Goal: Task Accomplishment & Management: Complete application form

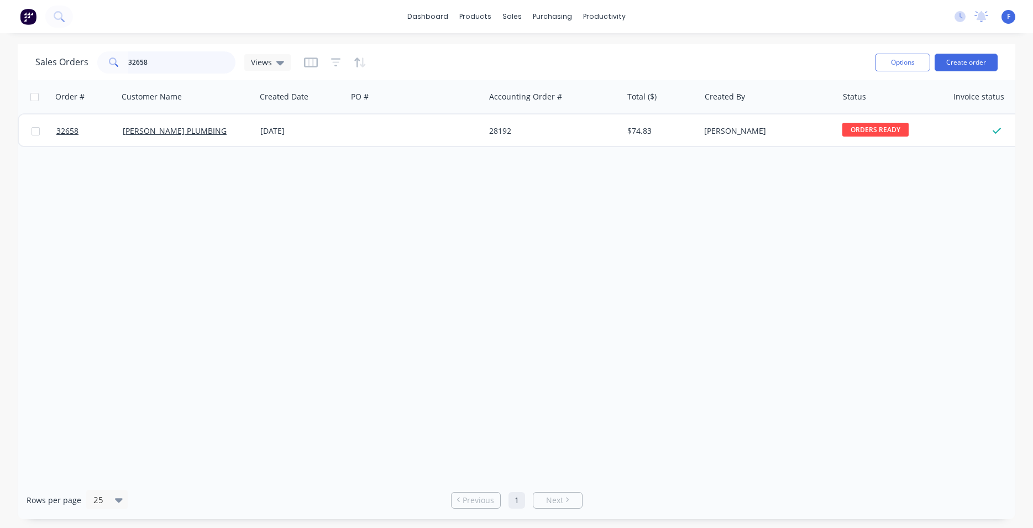
click at [188, 62] on input "32658" at bounding box center [182, 62] width 108 height 22
type input "3"
click at [28, 15] on img at bounding box center [28, 16] width 17 height 17
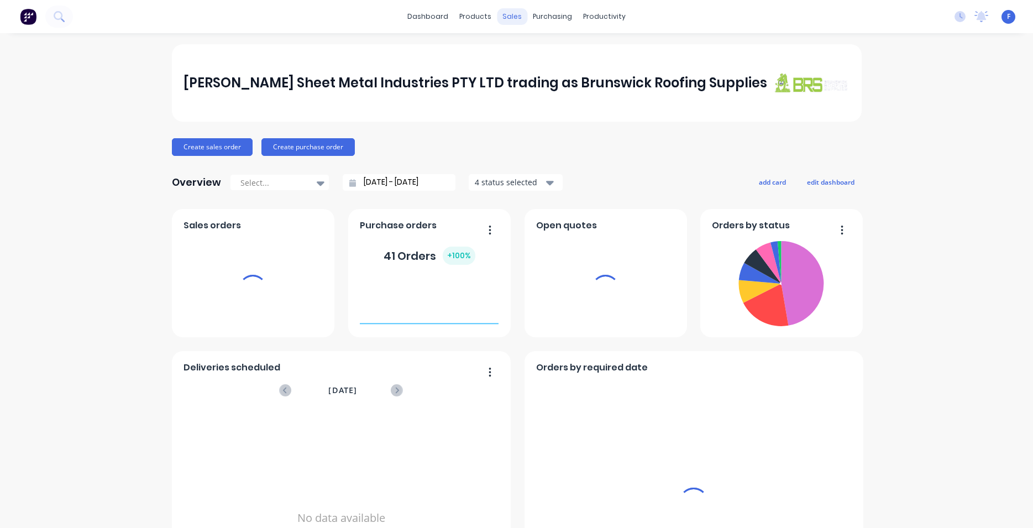
click at [506, 16] on div "sales" at bounding box center [512, 16] width 30 height 17
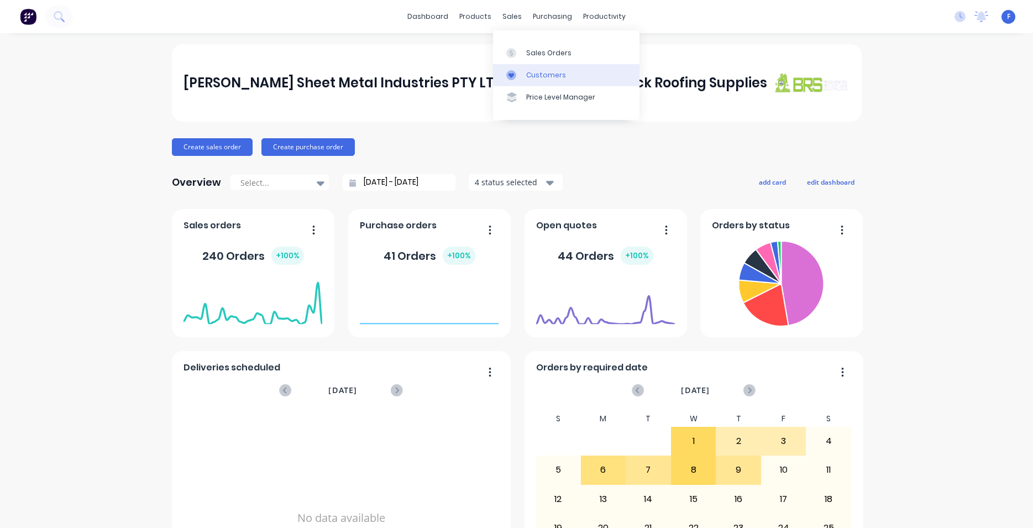
click at [538, 76] on div "Customers" at bounding box center [546, 75] width 40 height 10
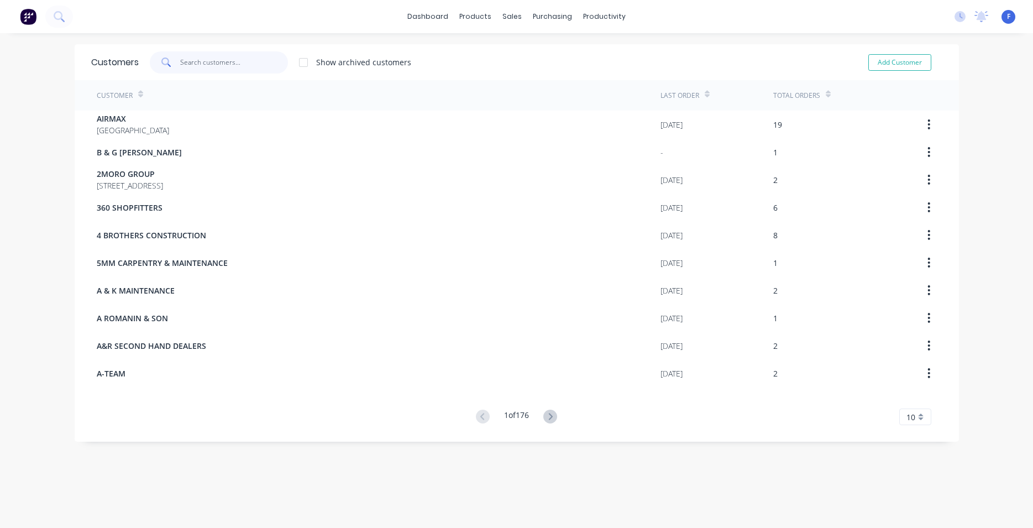
click at [233, 62] on input "text" at bounding box center [234, 62] width 108 height 22
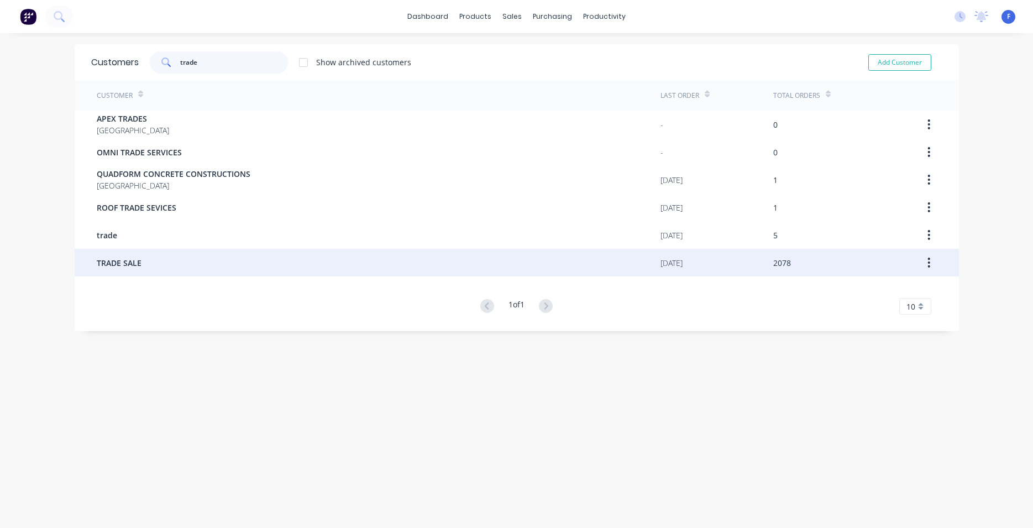
type input "trade"
click at [181, 268] on div "TRADE SALE" at bounding box center [379, 263] width 564 height 28
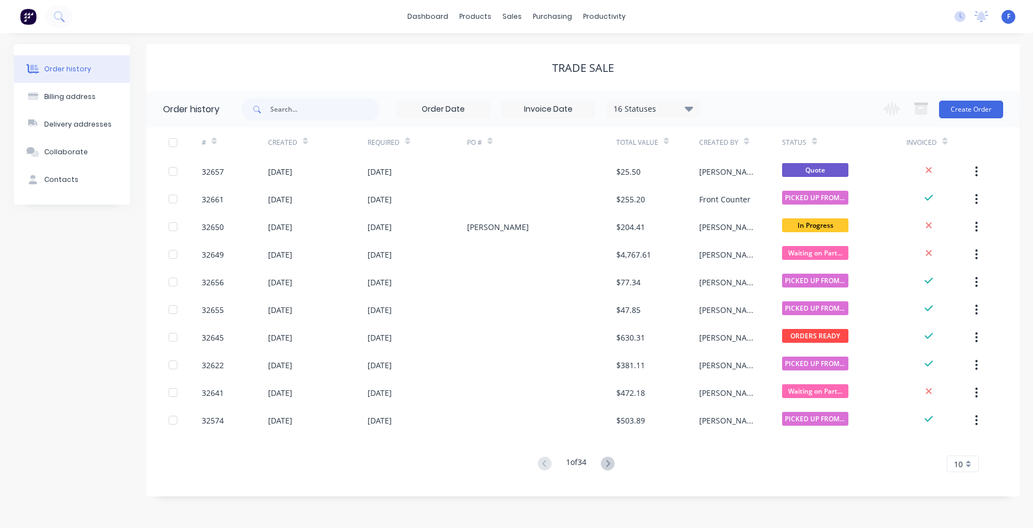
click at [690, 108] on icon at bounding box center [688, 108] width 8 height 5
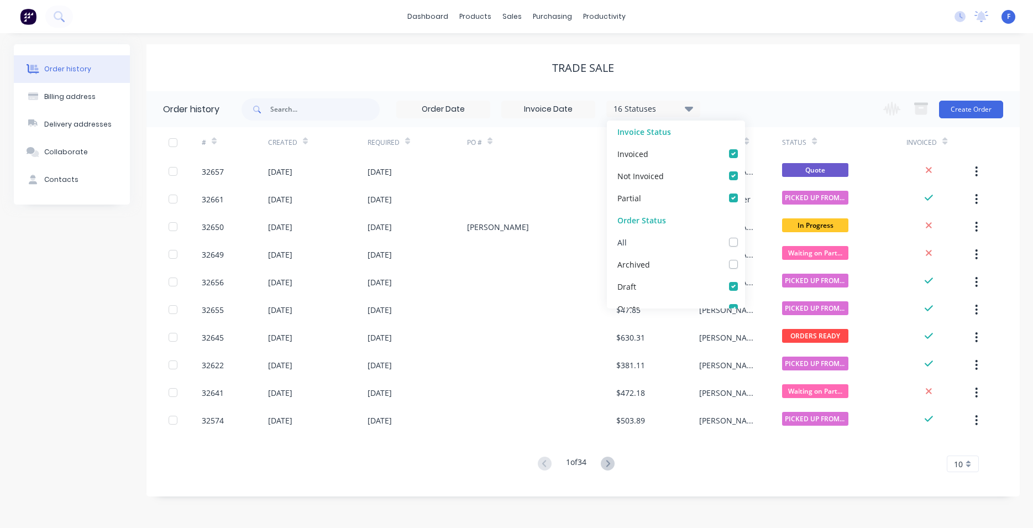
click at [719, 241] on div "All" at bounding box center [676, 242] width 138 height 22
click at [745, 236] on label at bounding box center [745, 236] width 0 height 0
click at [745, 242] on input "checkbox" at bounding box center [749, 241] width 9 height 11
checkbox input "true"
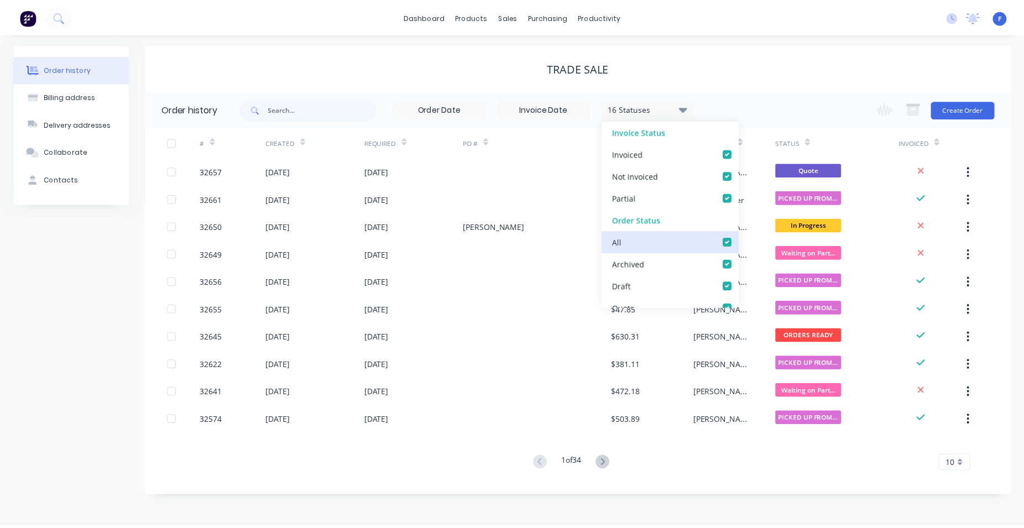
scroll to position [0, 18]
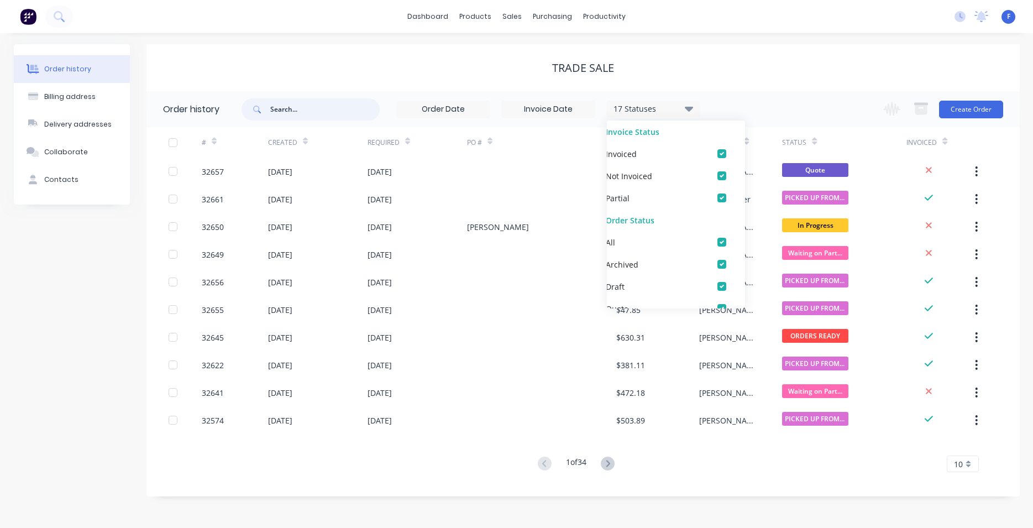
click at [313, 116] on input "text" at bounding box center [324, 109] width 109 height 22
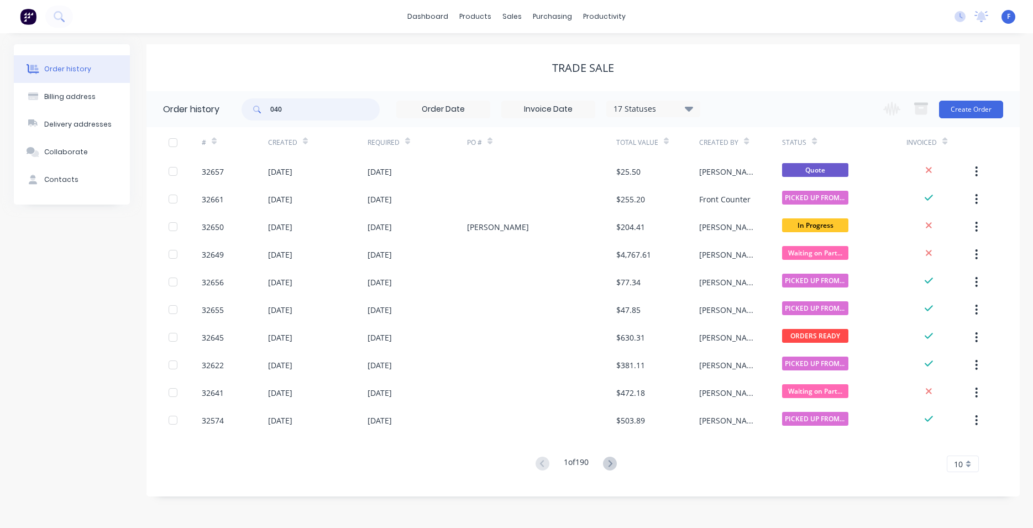
type input "0409"
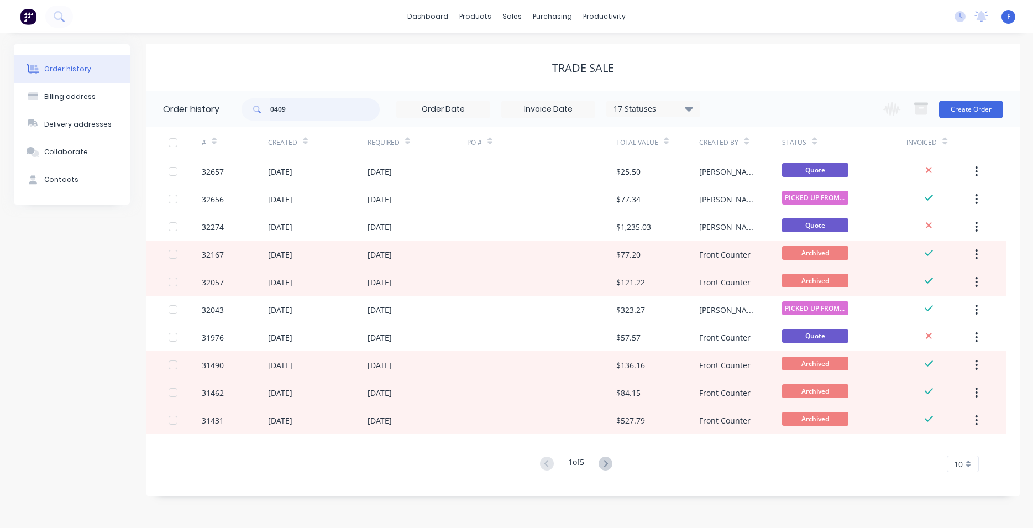
click at [314, 116] on input "0409" at bounding box center [324, 109] width 109 height 22
type input "0409798"
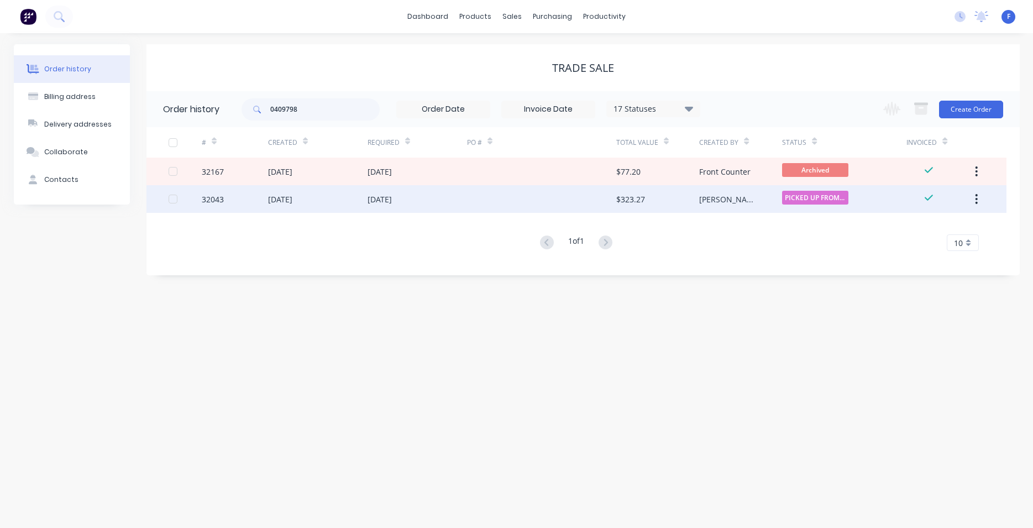
click at [494, 192] on div at bounding box center [541, 199] width 149 height 28
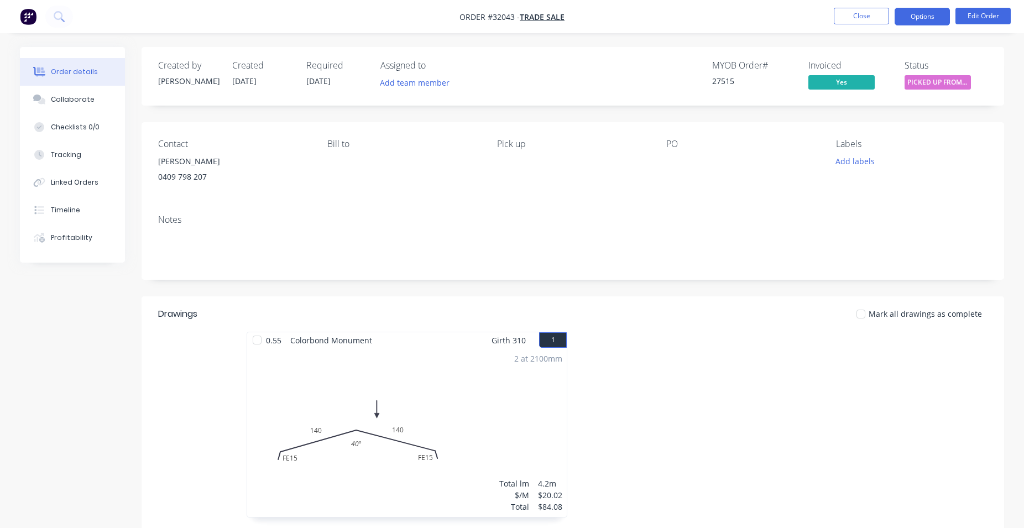
click at [910, 23] on button "Options" at bounding box center [921, 17] width 55 height 18
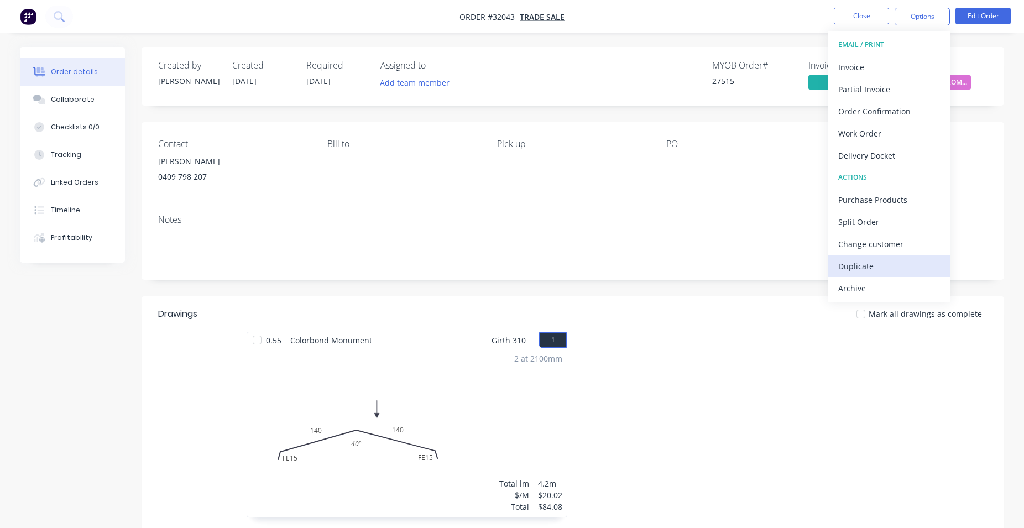
click at [863, 271] on div "Duplicate" at bounding box center [889, 266] width 102 height 16
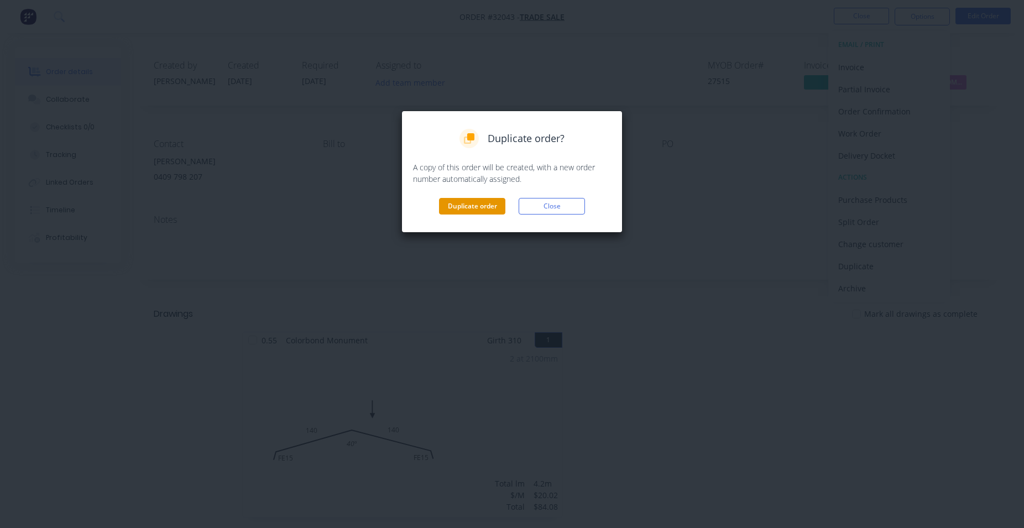
click at [494, 210] on button "Duplicate order" at bounding box center [472, 206] width 66 height 17
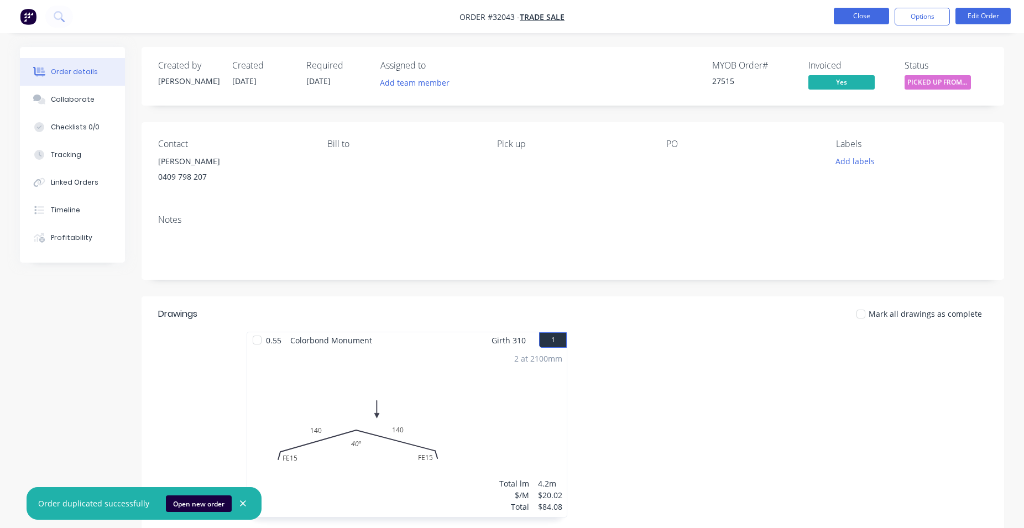
click at [856, 18] on button "Close" at bounding box center [860, 16] width 55 height 17
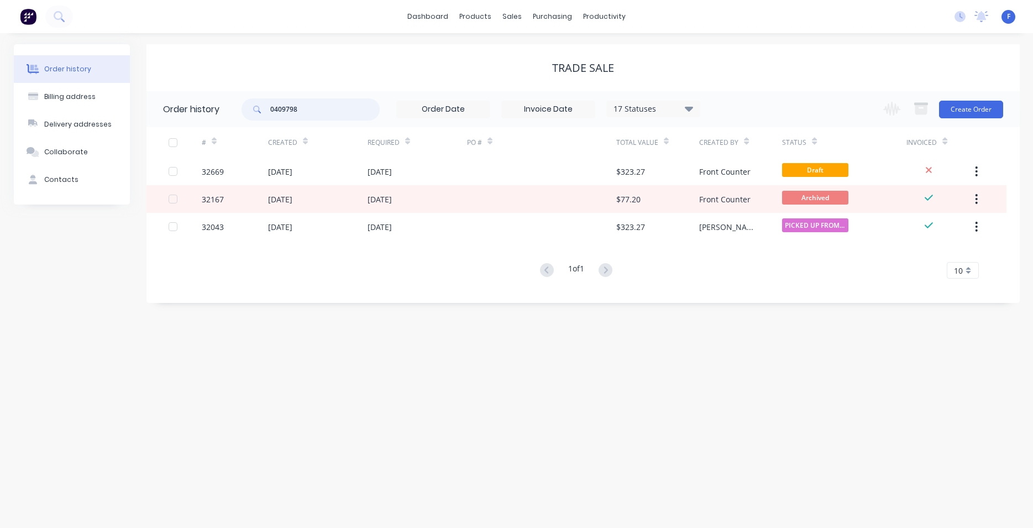
click at [322, 107] on input "0409798" at bounding box center [324, 109] width 109 height 22
type input "0"
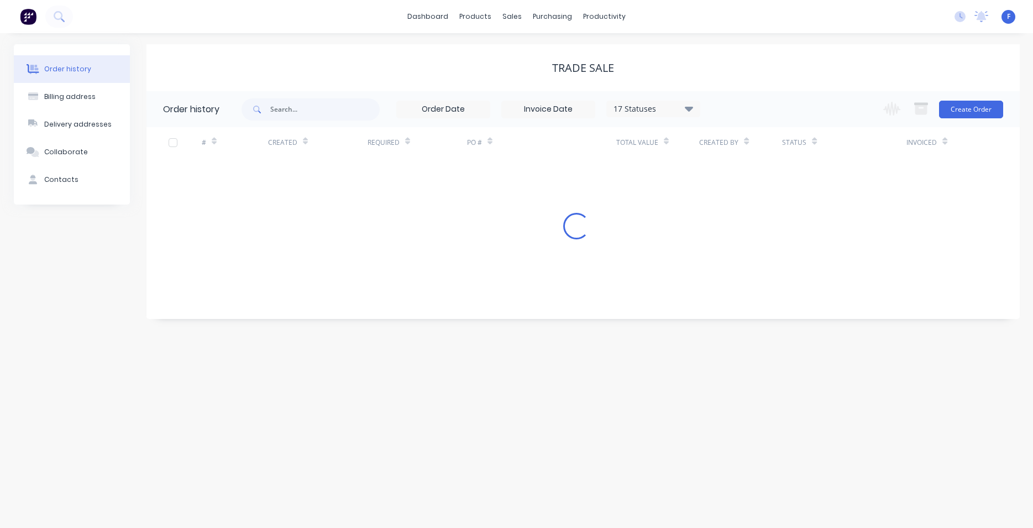
click at [543, 167] on div "# Created Required PO # Total Value Created By Status Invoiced Loading..." at bounding box center [576, 183] width 860 height 112
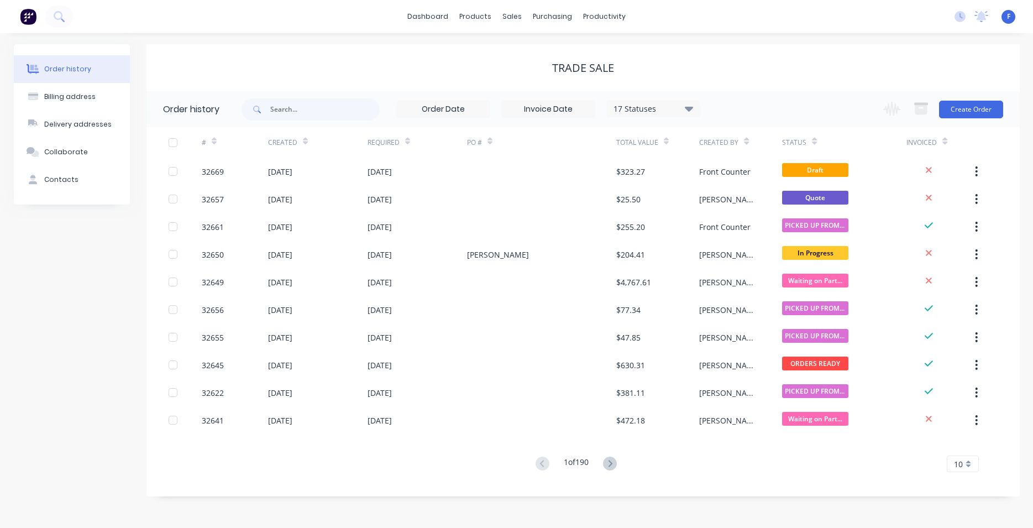
click at [543, 167] on div at bounding box center [541, 172] width 149 height 28
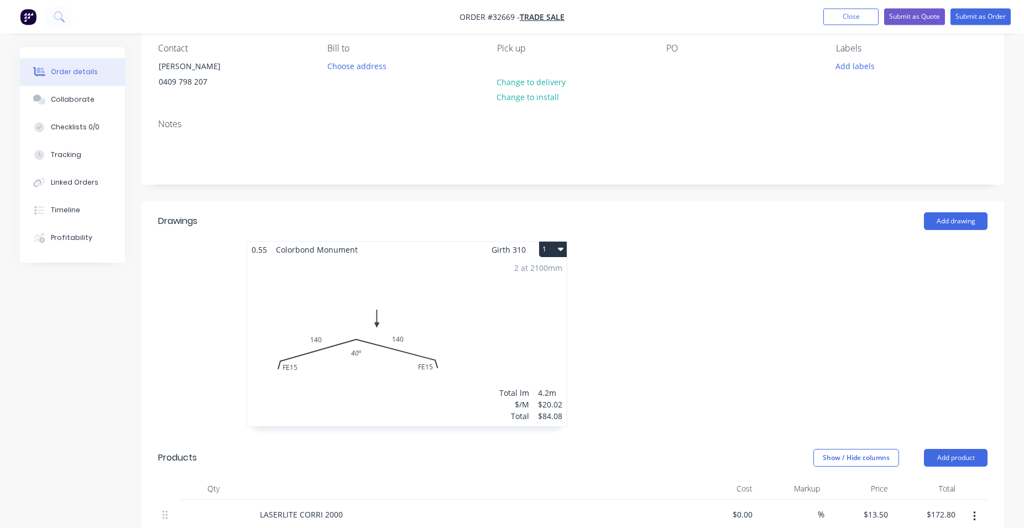
scroll to position [169, 0]
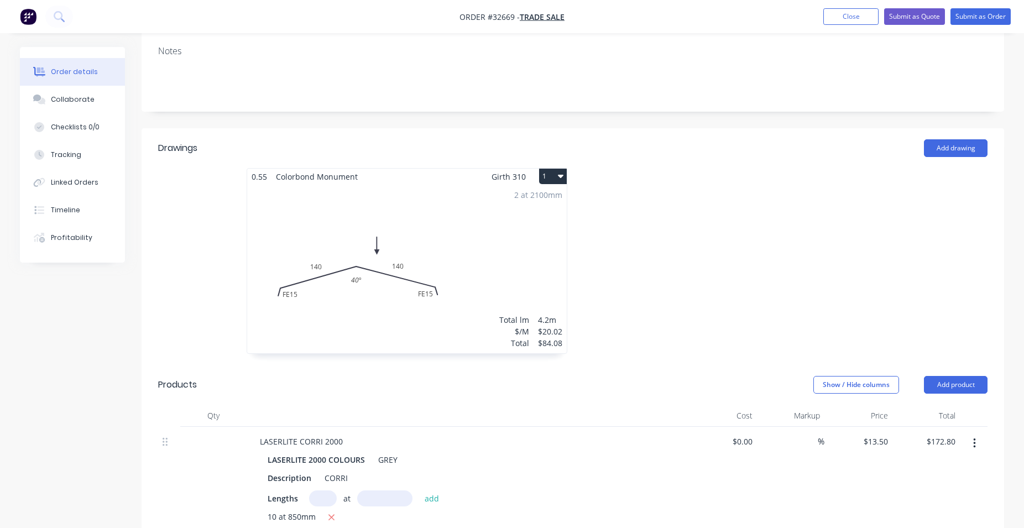
click at [560, 172] on icon "button" at bounding box center [561, 175] width 6 height 9
click at [513, 249] on div "Delete" at bounding box center [513, 247] width 85 height 16
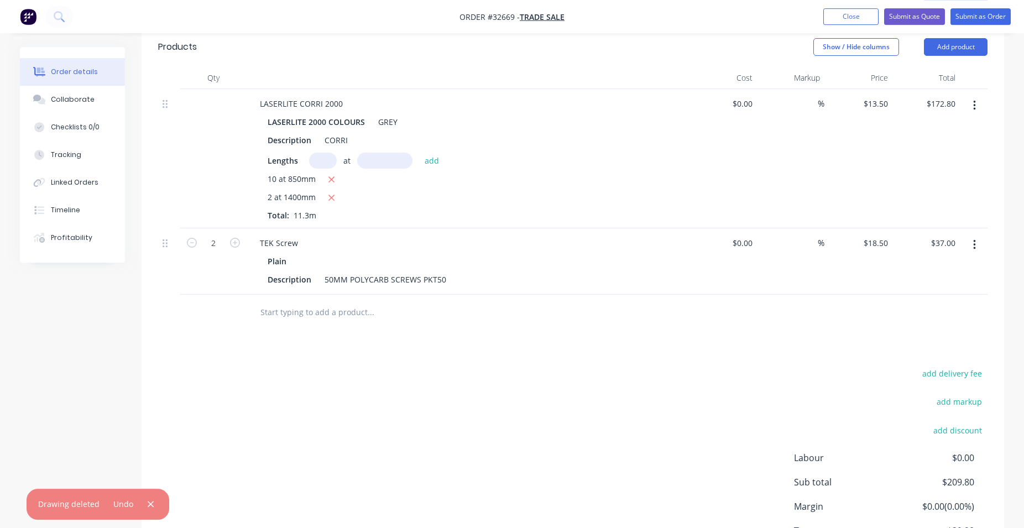
scroll to position [226, 0]
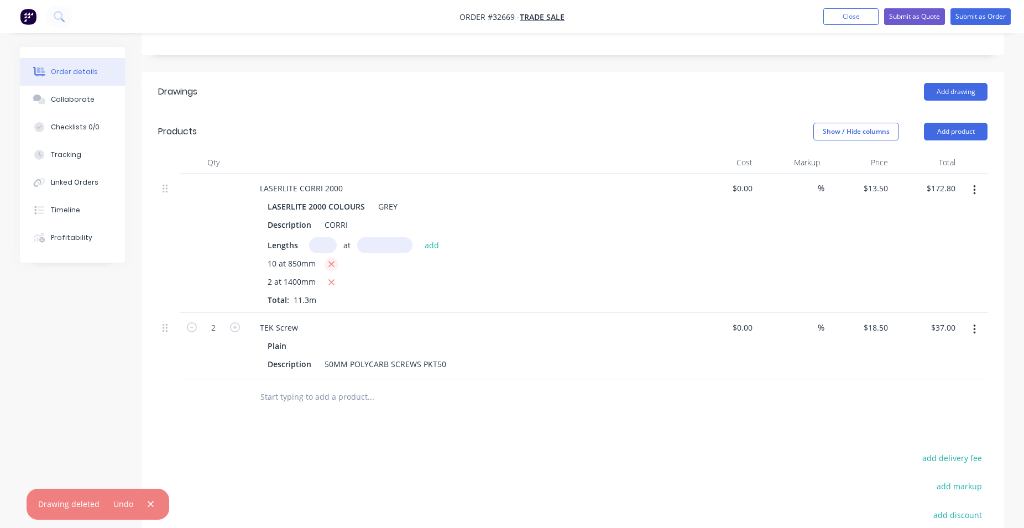
click at [331, 265] on icon "button" at bounding box center [331, 264] width 7 height 10
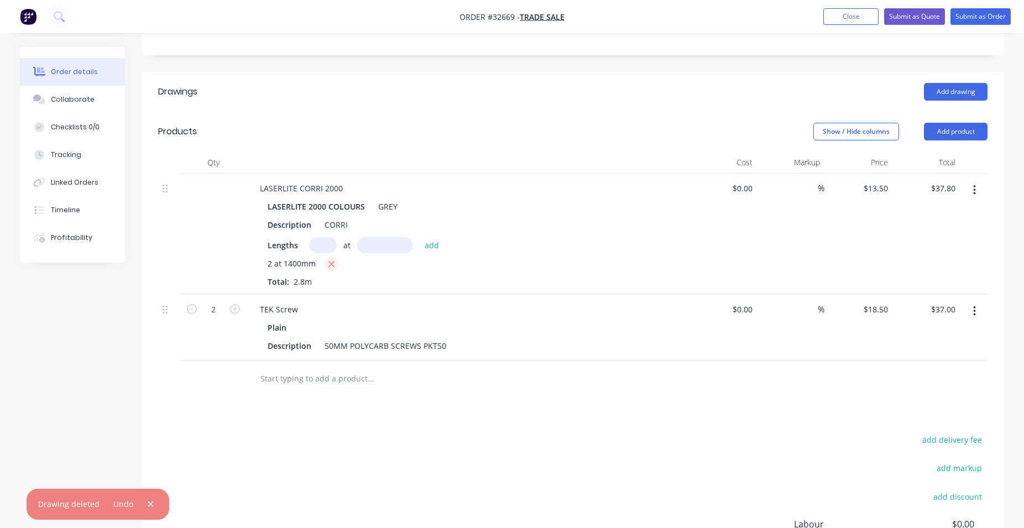
click at [329, 264] on icon "button" at bounding box center [331, 264] width 7 height 10
type input "$0.00"
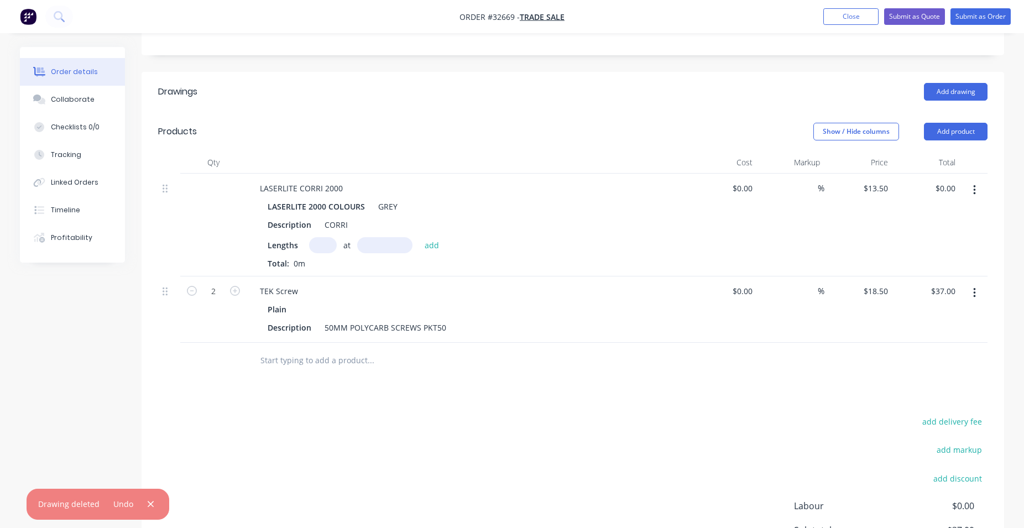
click at [324, 245] on input "text" at bounding box center [323, 245] width 28 height 16
type input "19"
type input "1280"
click at [419, 237] on button "add" at bounding box center [432, 244] width 26 height 15
type input "$328.32"
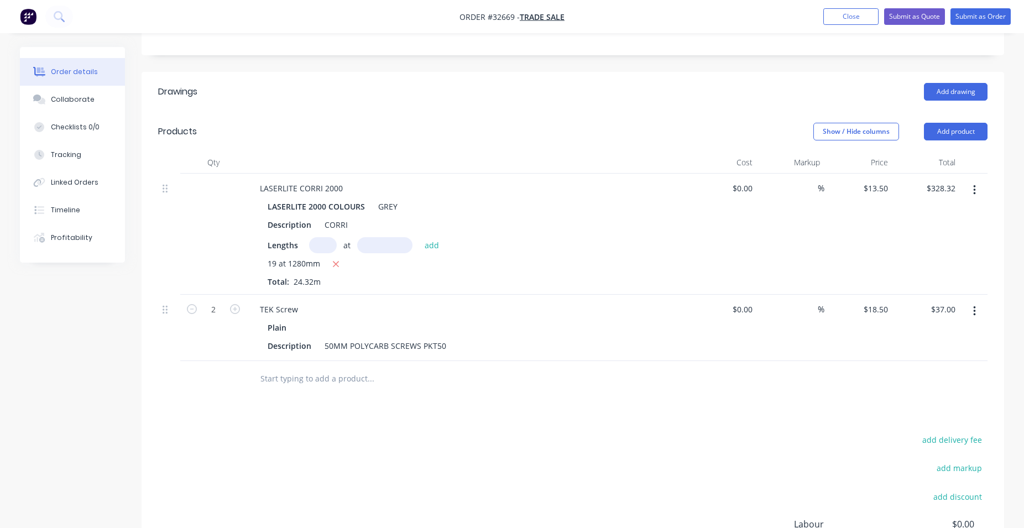
click at [977, 306] on button "button" at bounding box center [974, 311] width 26 height 20
click at [929, 409] on div "Delete" at bounding box center [934, 407] width 85 height 16
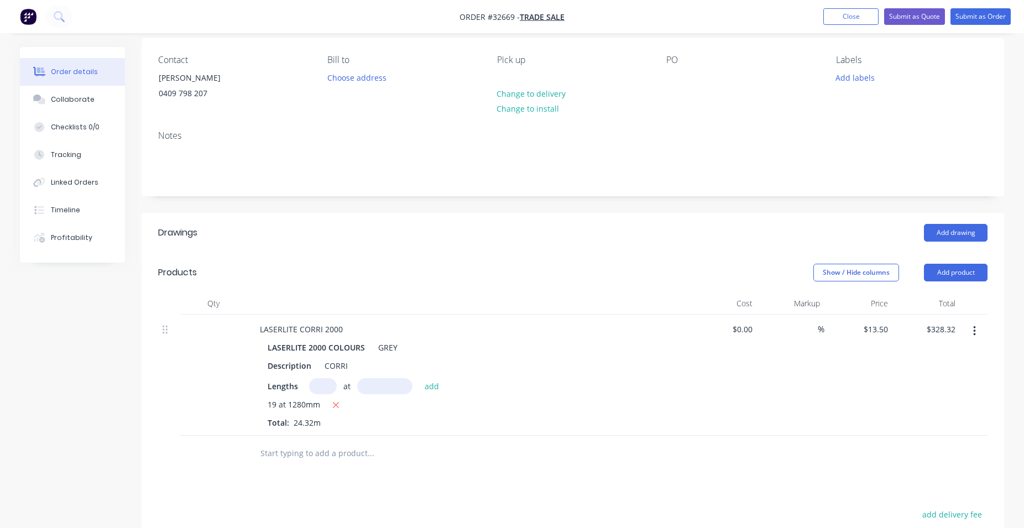
scroll to position [0, 0]
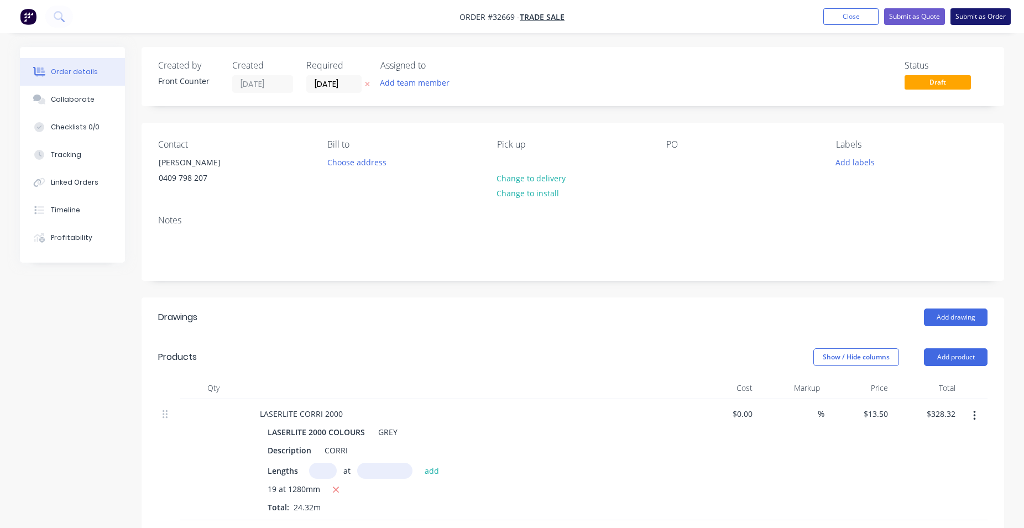
click at [974, 18] on button "Submit as Order" at bounding box center [980, 16] width 60 height 17
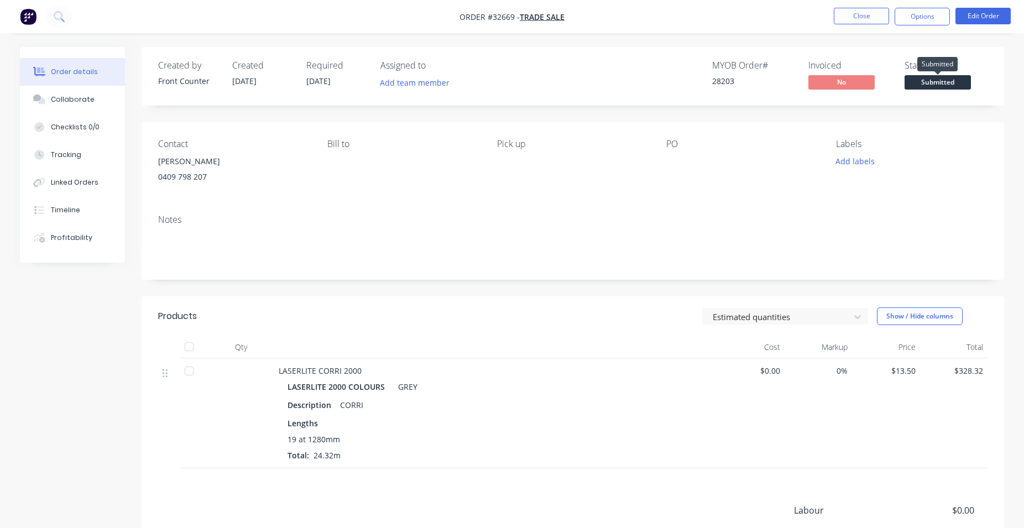
click at [929, 80] on span "Submitted" at bounding box center [937, 82] width 66 height 14
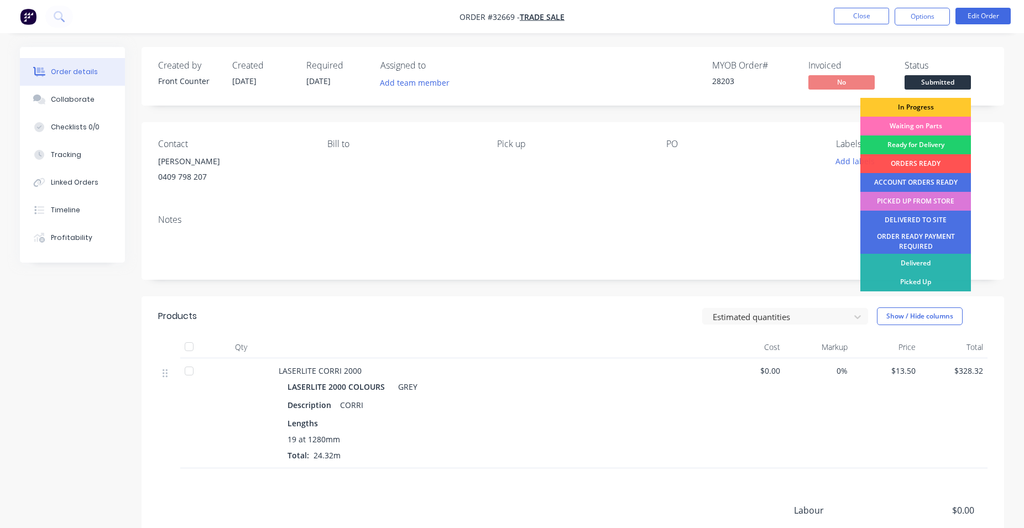
click at [920, 109] on div "In Progress" at bounding box center [915, 107] width 111 height 19
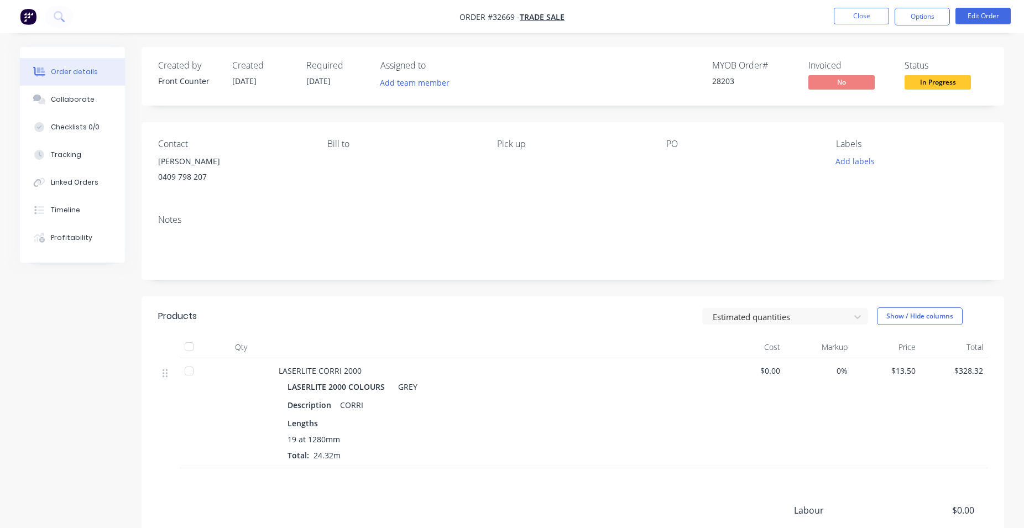
click at [936, 81] on span "In Progress" at bounding box center [937, 82] width 66 height 14
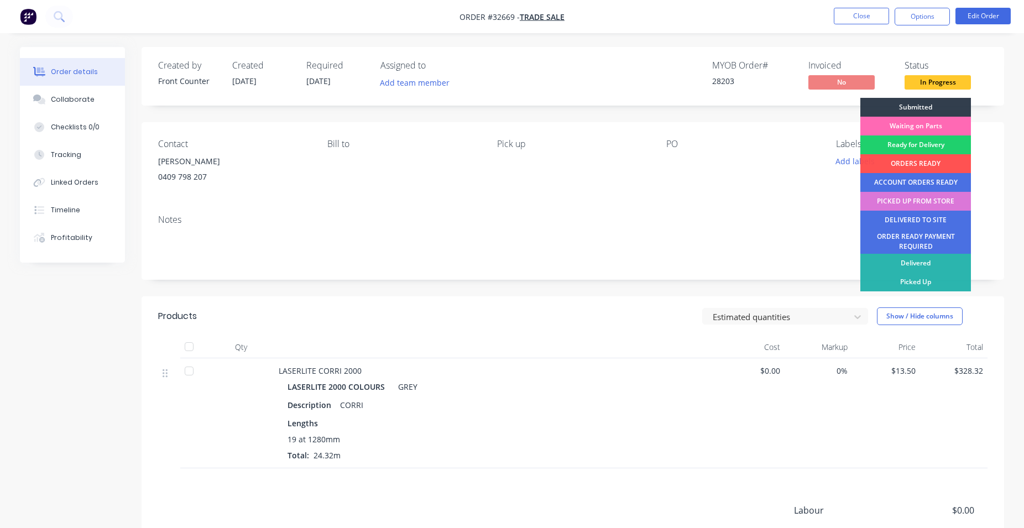
click at [939, 123] on div "Waiting on Parts" at bounding box center [915, 126] width 111 height 19
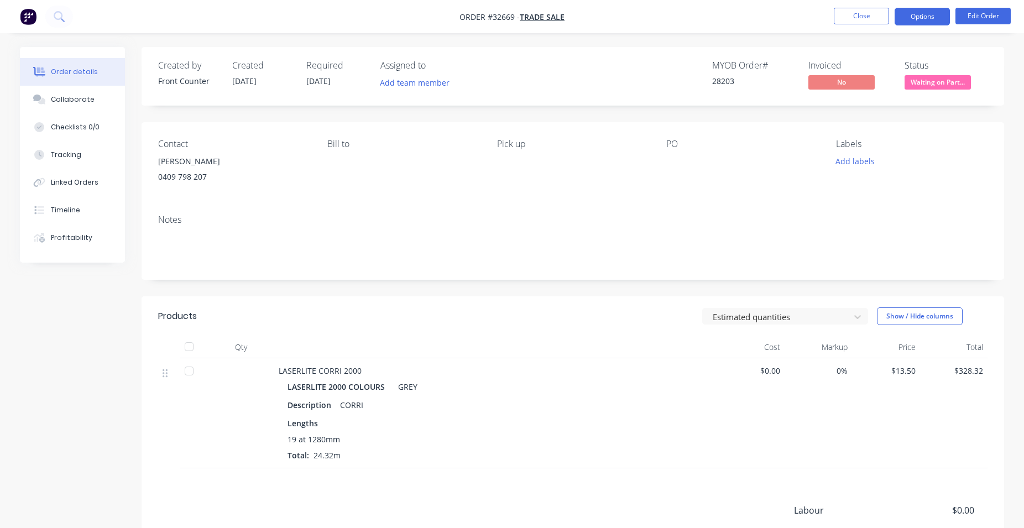
click at [927, 19] on button "Options" at bounding box center [921, 17] width 55 height 18
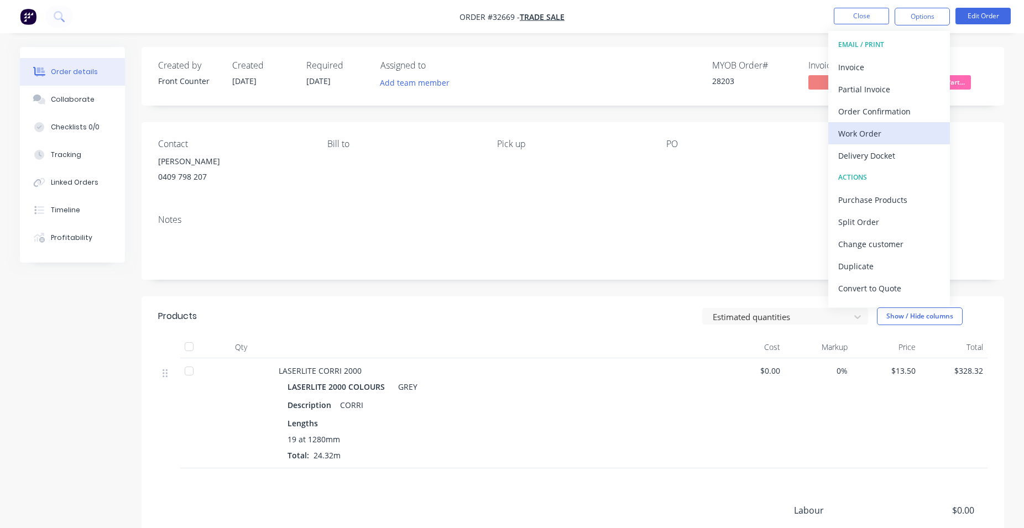
click at [871, 132] on div "Work Order" at bounding box center [889, 133] width 102 height 16
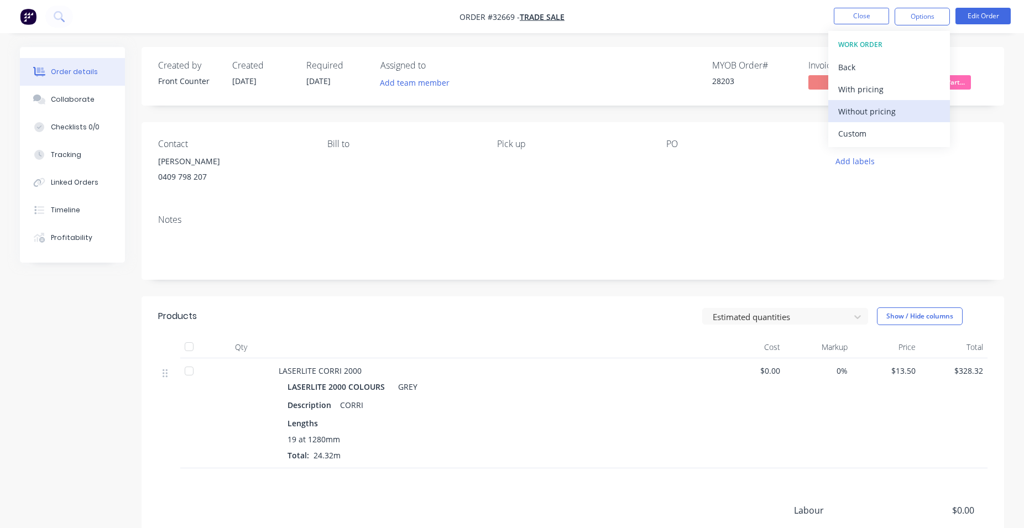
click at [889, 109] on div "Without pricing" at bounding box center [889, 111] width 102 height 16
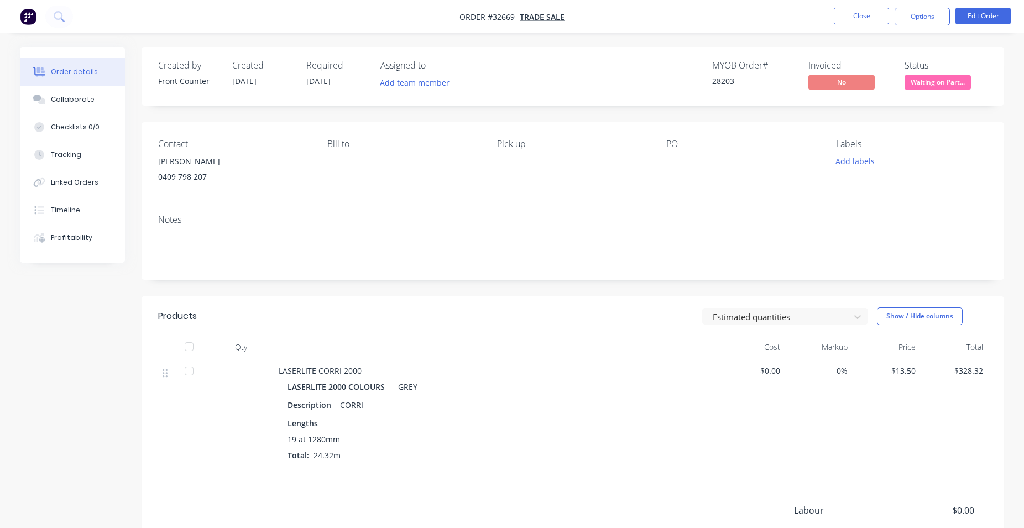
click at [983, 155] on div "Add labels" at bounding box center [911, 161] width 151 height 15
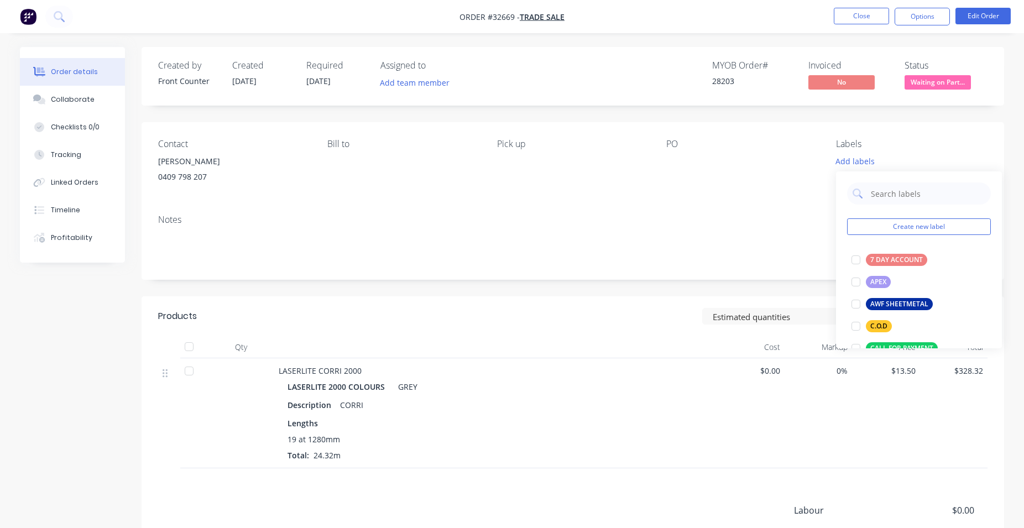
click at [926, 113] on div "Created by Front Counter Created [DATE] Required [DATE] Assigned to Add team me…" at bounding box center [572, 347] width 862 height 601
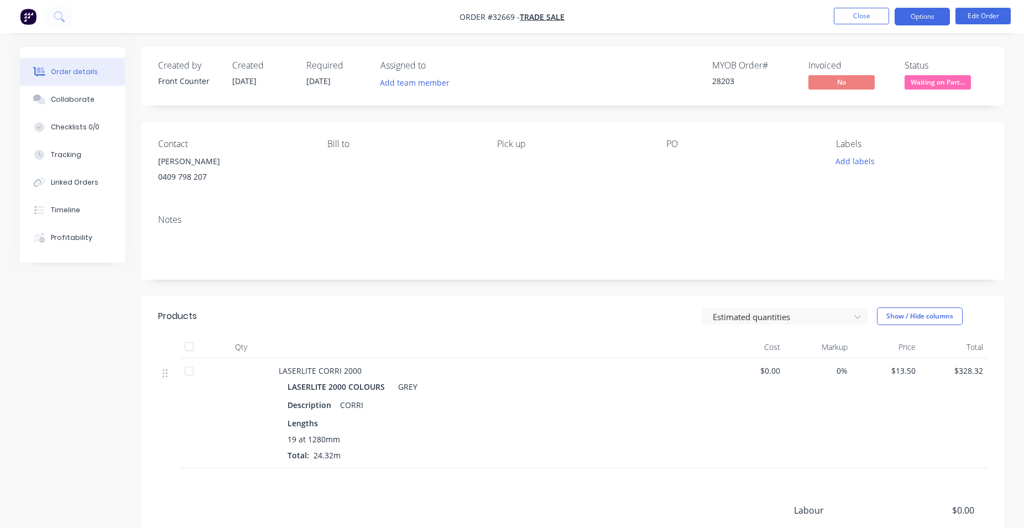
click at [922, 14] on button "Options" at bounding box center [921, 17] width 55 height 18
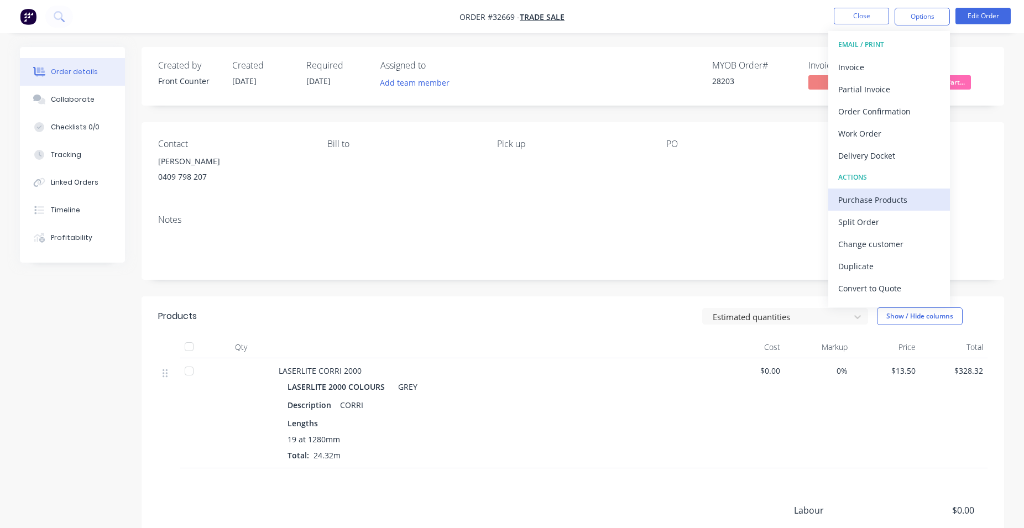
click at [883, 198] on div "Purchase Products" at bounding box center [889, 200] width 102 height 16
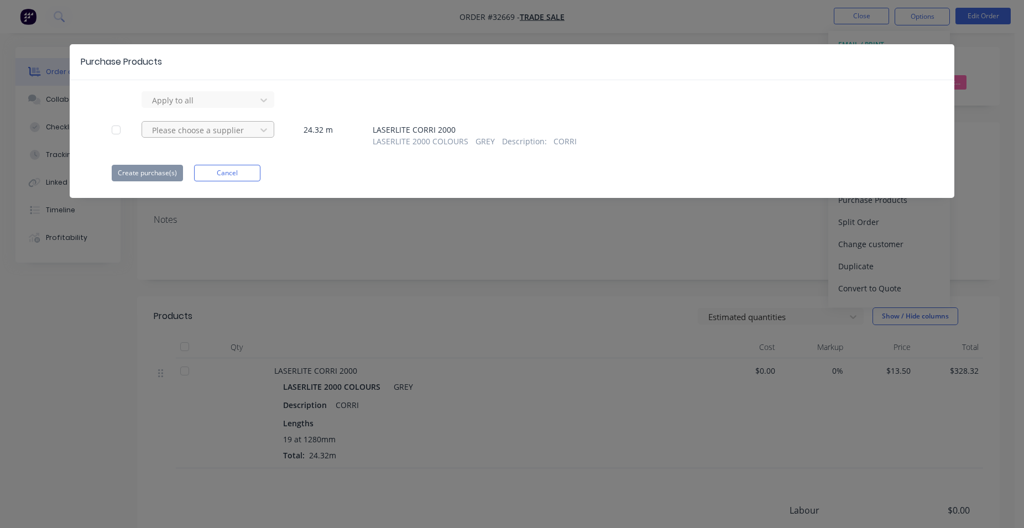
click at [235, 128] on div at bounding box center [200, 130] width 99 height 14
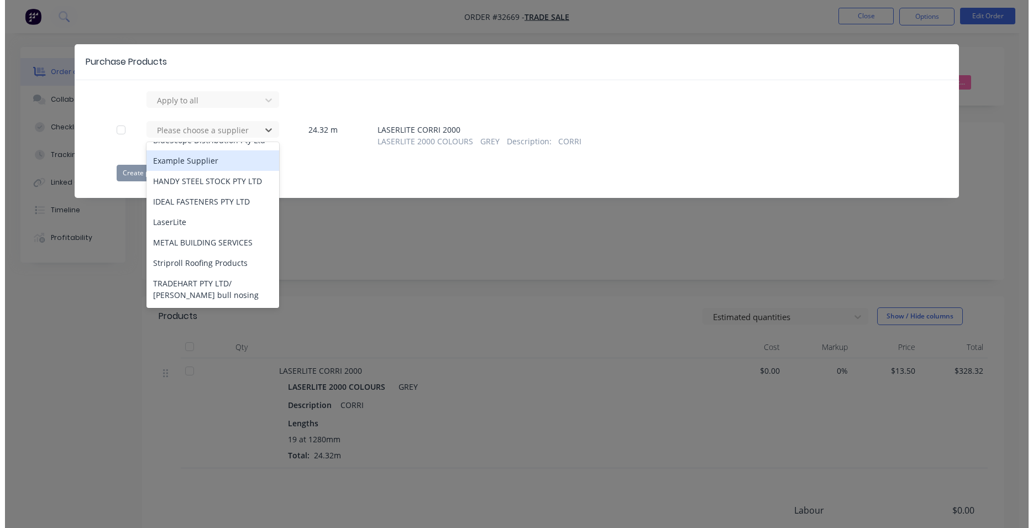
scroll to position [126, 0]
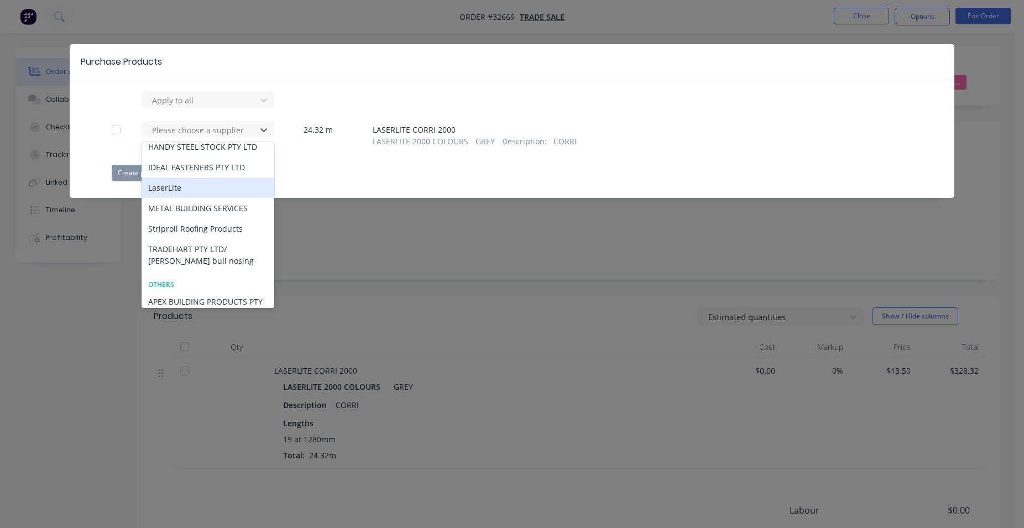
click at [214, 185] on div "LaserLite" at bounding box center [207, 187] width 133 height 20
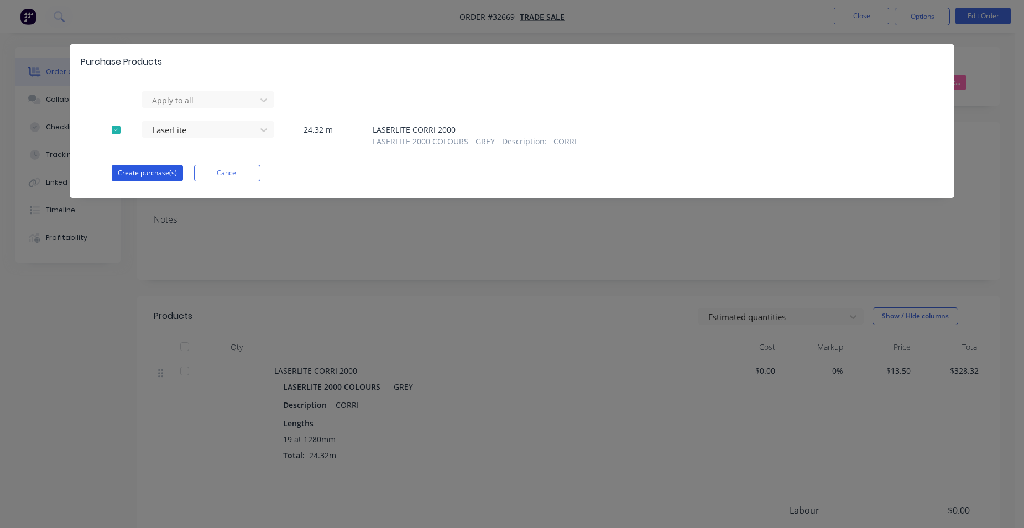
click at [163, 170] on button "Create purchase(s)" at bounding box center [147, 173] width 71 height 17
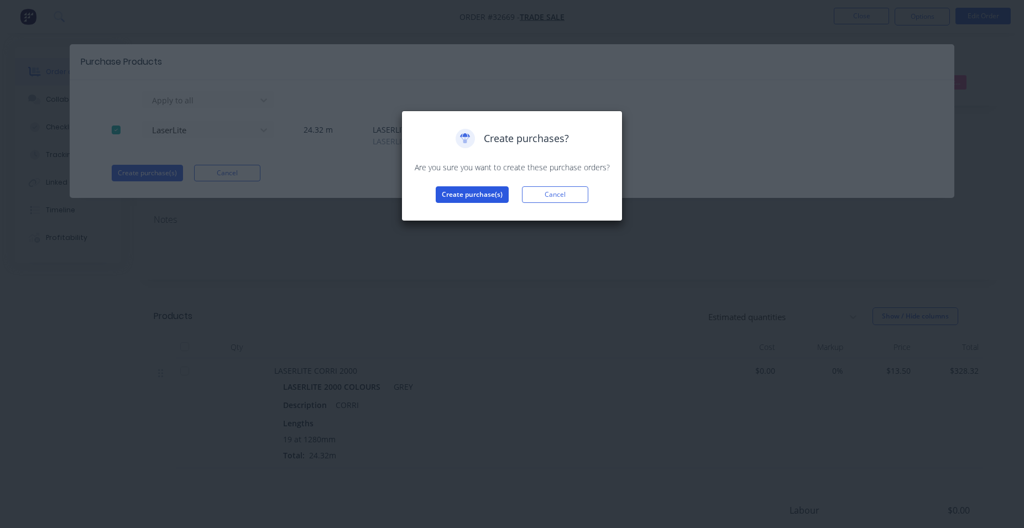
click at [471, 197] on button "Create purchase(s)" at bounding box center [472, 194] width 73 height 17
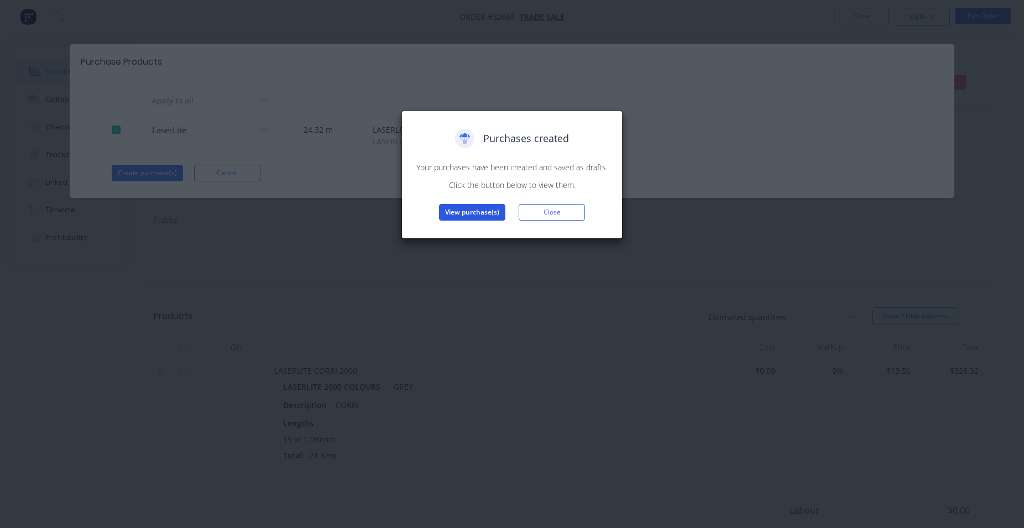
click at [469, 212] on button "View purchase(s)" at bounding box center [472, 212] width 66 height 17
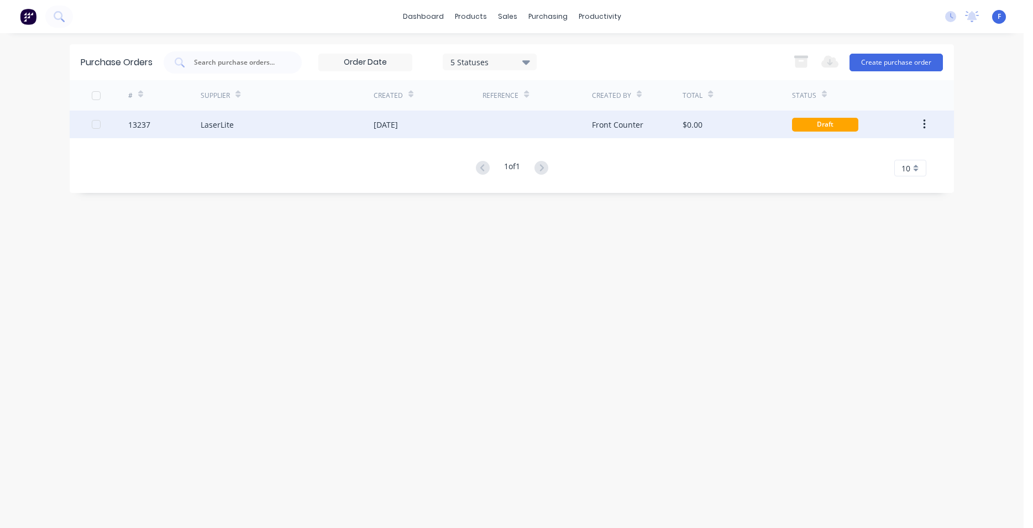
click at [705, 127] on div "$0.00" at bounding box center [737, 125] width 109 height 28
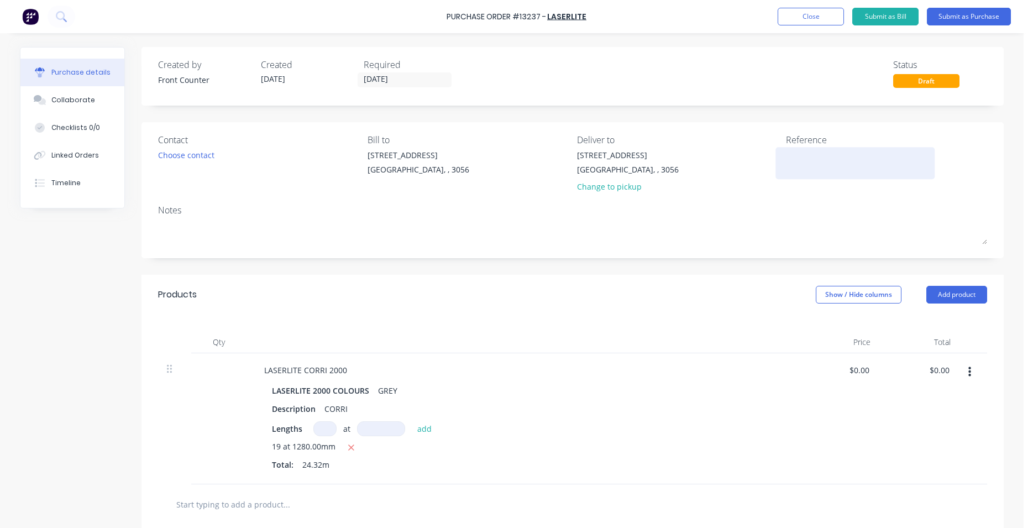
click at [795, 162] on textarea at bounding box center [855, 161] width 138 height 25
type textarea "2"
type textarea "x"
type textarea "28"
type textarea "x"
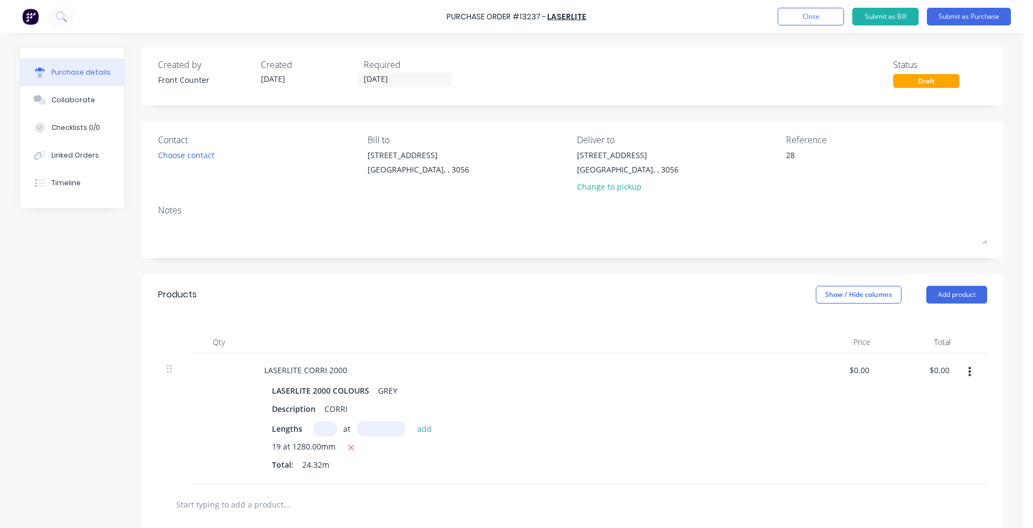
type textarea "282"
type textarea "x"
type textarea "2820"
type textarea "x"
type textarea "28203"
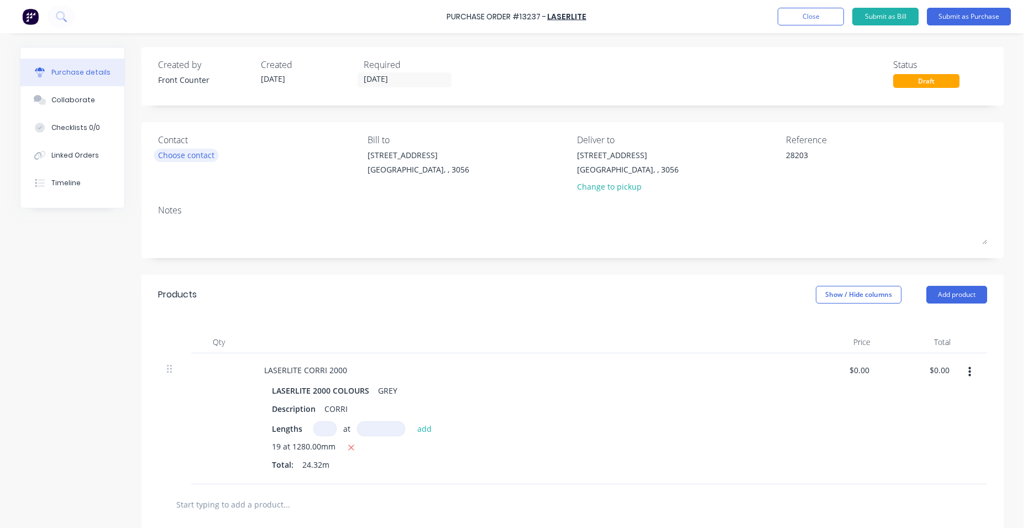
type textarea "x"
type textarea "28203"
click at [195, 154] on div "Choose contact" at bounding box center [186, 155] width 56 height 12
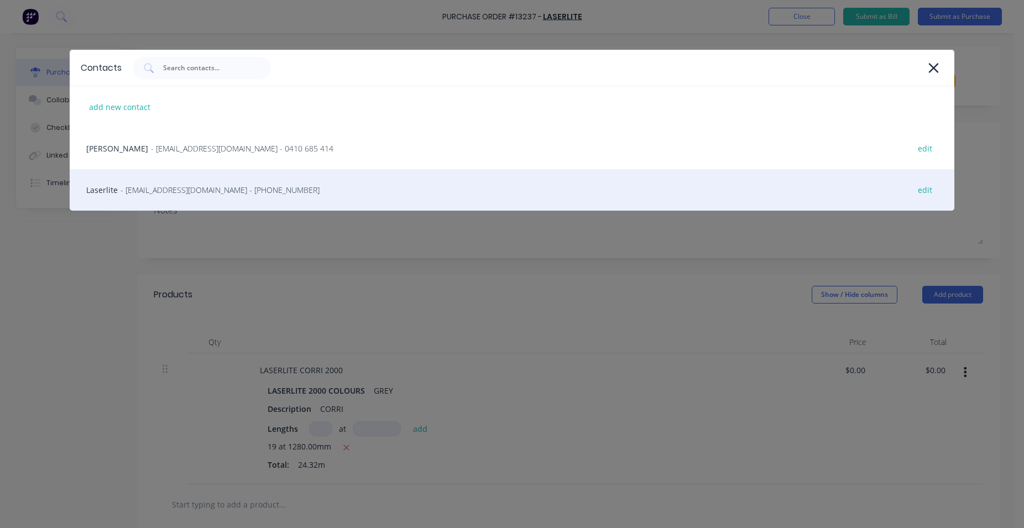
click at [233, 188] on span "- [EMAIL_ADDRESS][DOMAIN_NAME] - [PHONE_NUMBER]" at bounding box center [219, 190] width 199 height 12
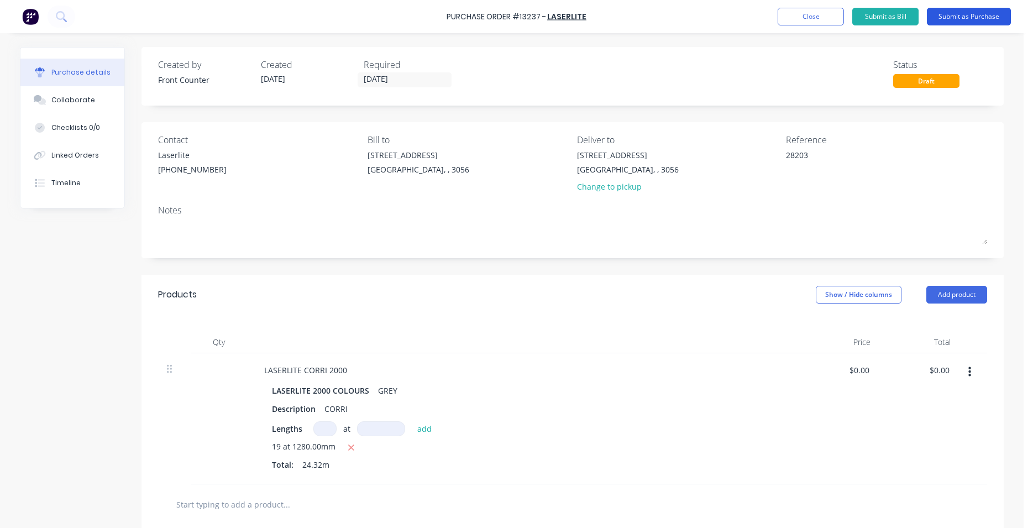
click at [973, 18] on button "Submit as Purchase" at bounding box center [969, 17] width 84 height 18
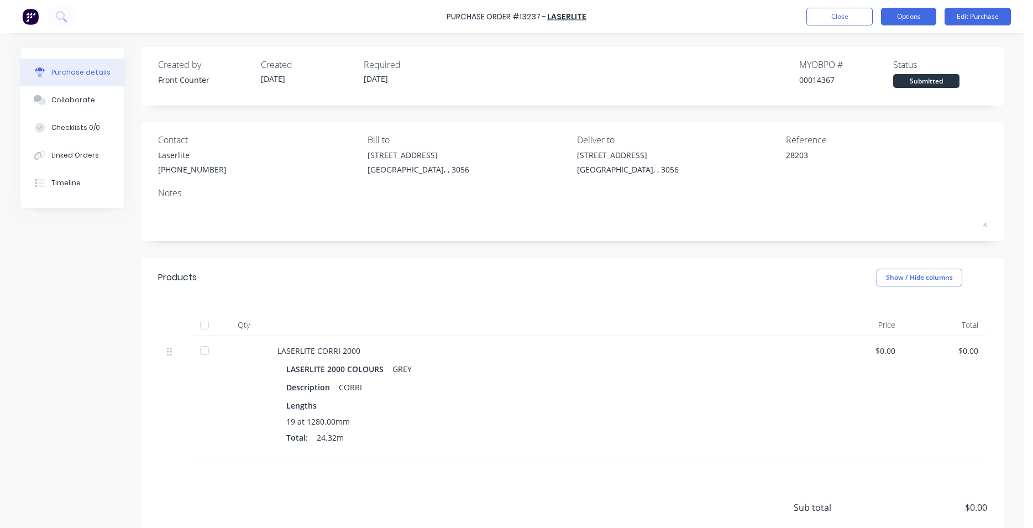
click at [910, 19] on button "Options" at bounding box center [908, 17] width 55 height 18
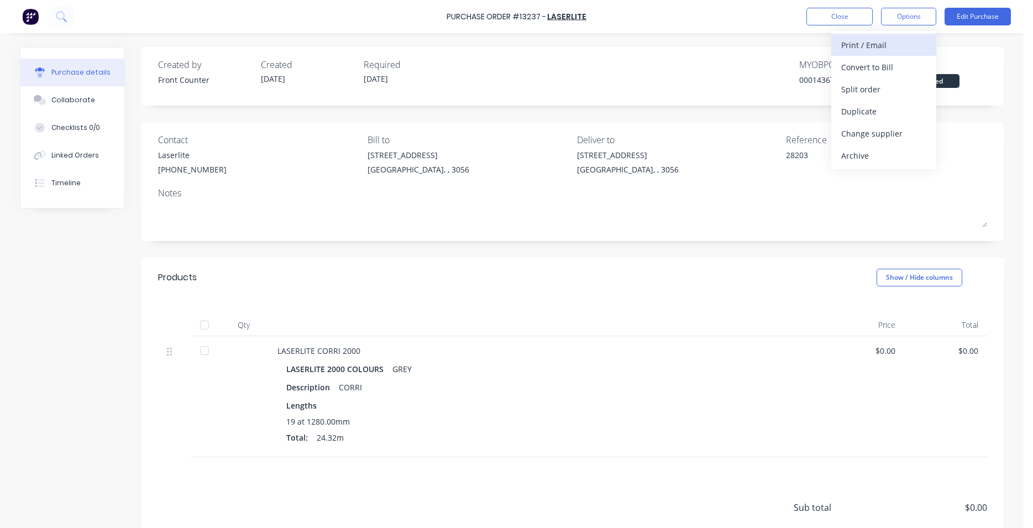
click at [862, 44] on div "Print / Email" at bounding box center [883, 45] width 85 height 16
click at [863, 93] on div "Without pricing" at bounding box center [883, 89] width 85 height 16
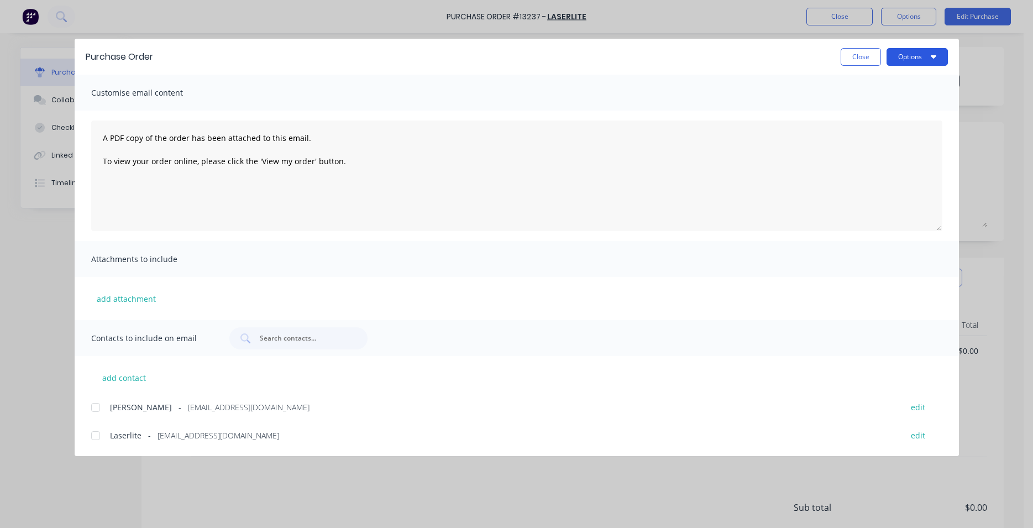
click at [937, 55] on button "Options" at bounding box center [917, 57] width 61 height 18
click at [878, 107] on div "Print" at bounding box center [895, 107] width 85 height 16
click at [866, 54] on button "Close" at bounding box center [861, 57] width 40 height 18
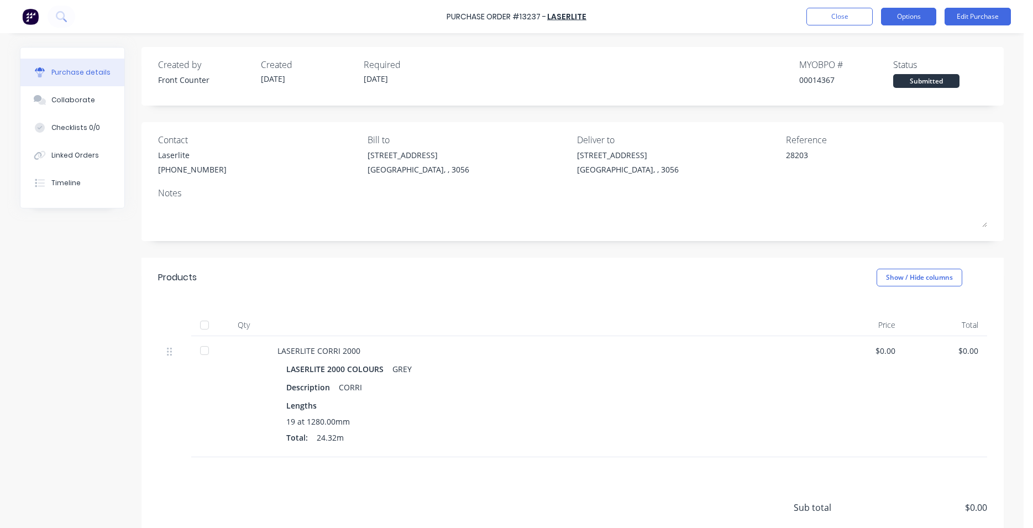
click at [919, 12] on button "Options" at bounding box center [908, 17] width 55 height 18
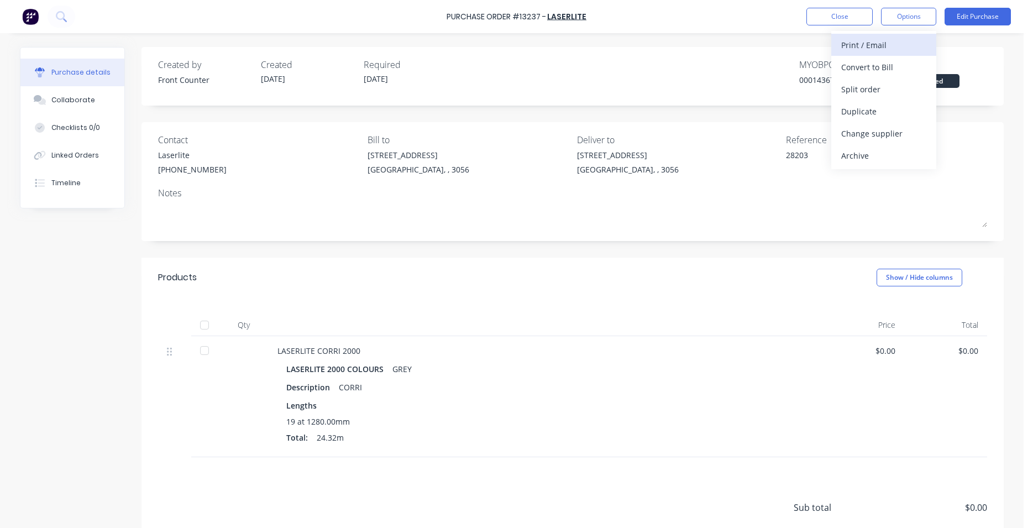
click at [878, 48] on div "Print / Email" at bounding box center [883, 45] width 85 height 16
click at [891, 87] on div "Without pricing" at bounding box center [883, 89] width 85 height 16
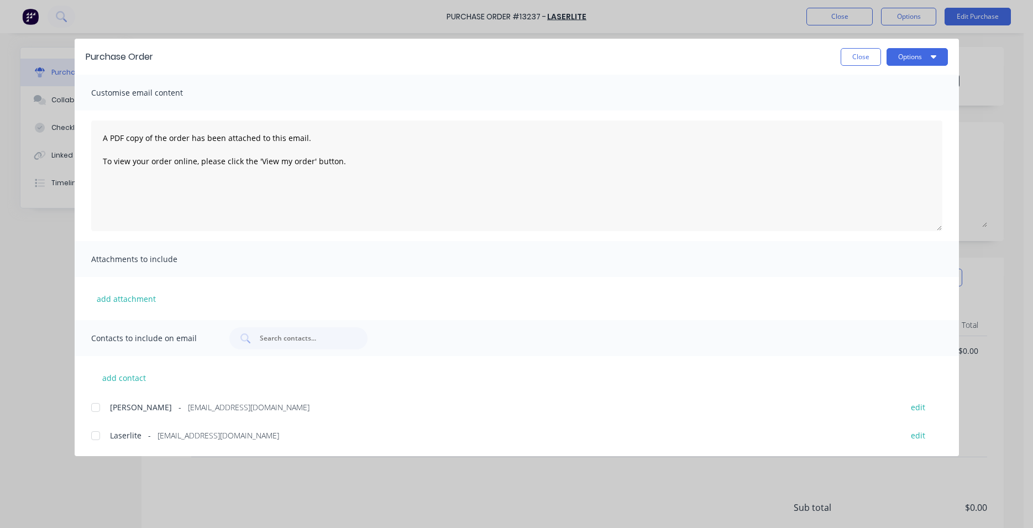
click at [95, 434] on div at bounding box center [96, 435] width 22 height 22
click at [935, 59] on icon "button" at bounding box center [934, 56] width 6 height 9
click at [882, 133] on div "Email" at bounding box center [895, 129] width 85 height 16
click at [850, 62] on button "Close" at bounding box center [861, 57] width 40 height 18
type textarea "x"
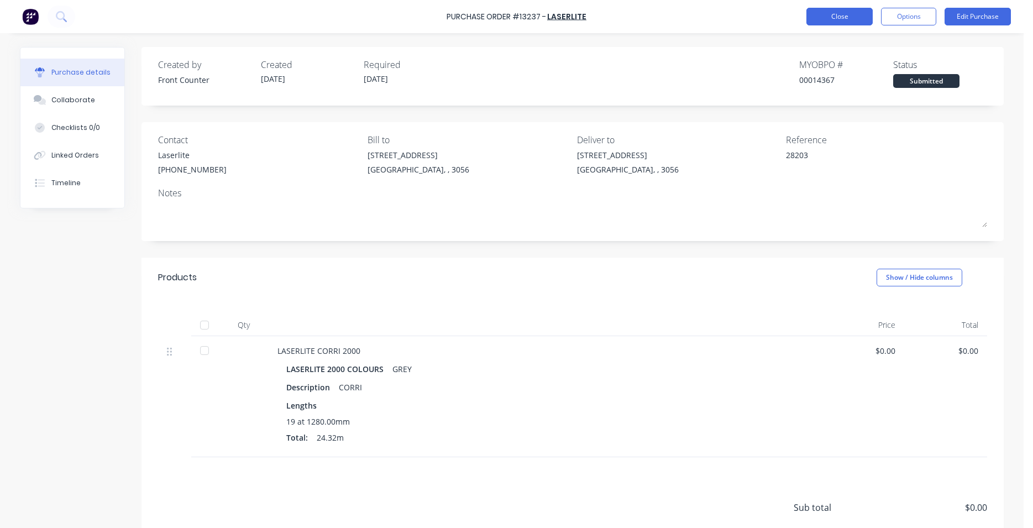
click at [858, 16] on button "Close" at bounding box center [839, 17] width 66 height 18
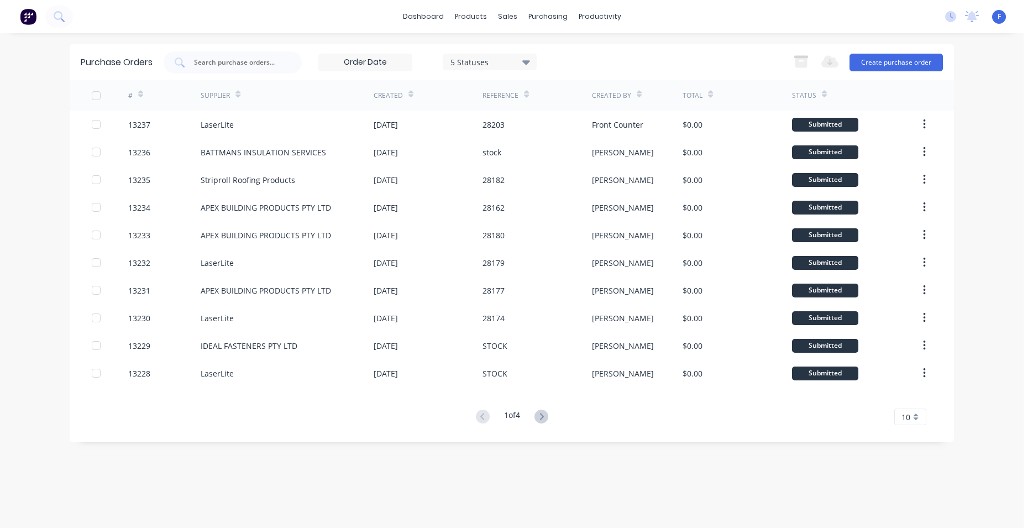
click at [32, 15] on img at bounding box center [28, 16] width 17 height 17
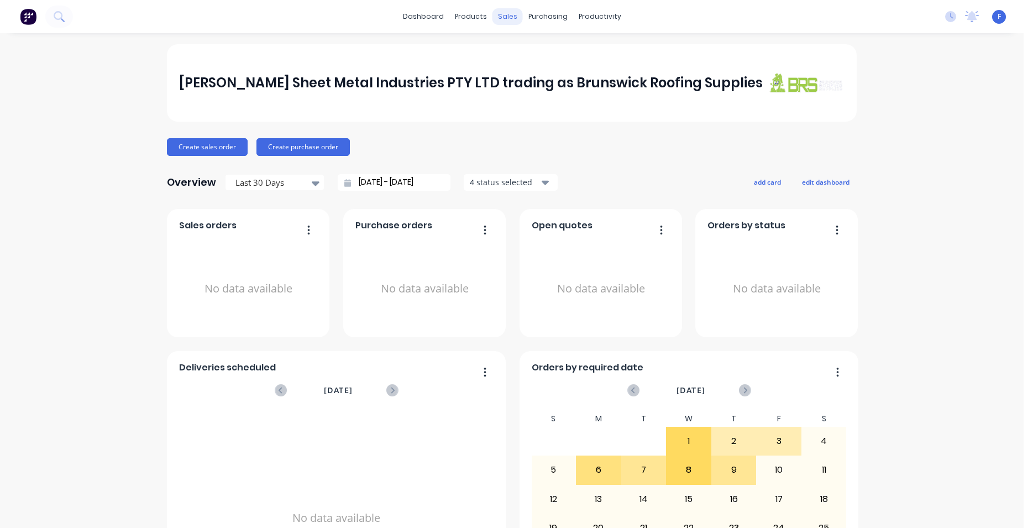
click at [508, 18] on div "sales" at bounding box center [507, 16] width 30 height 17
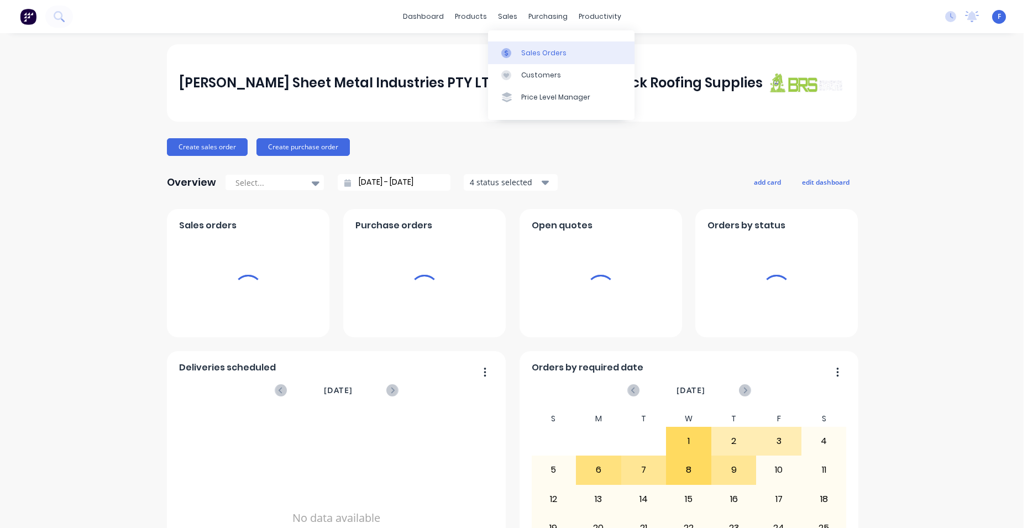
click at [550, 49] on div "Sales Orders" at bounding box center [543, 53] width 45 height 10
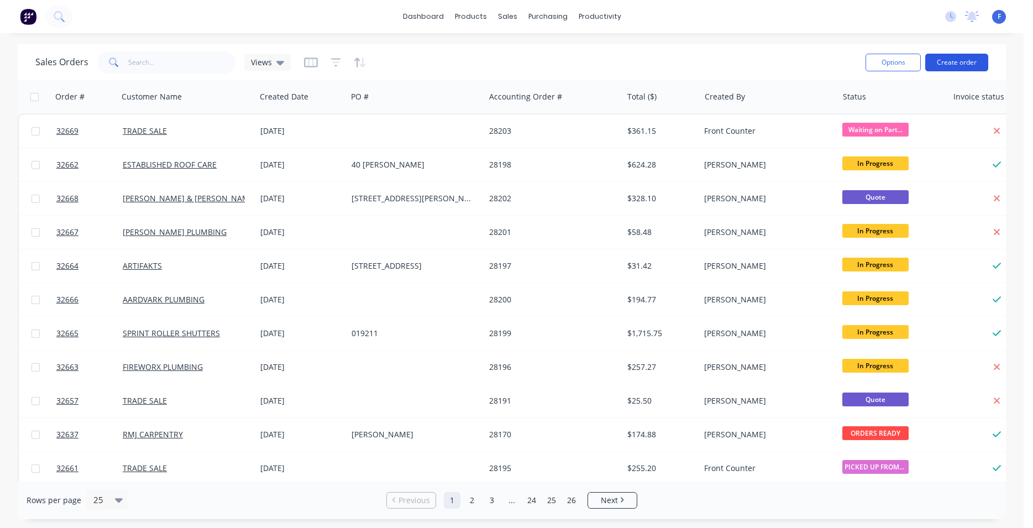
click at [961, 64] on button "Create order" at bounding box center [956, 63] width 63 height 18
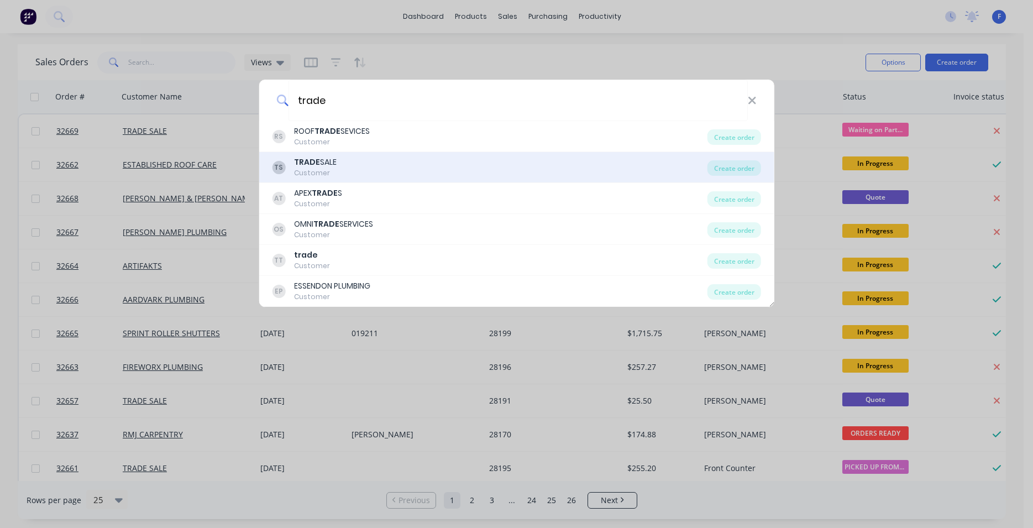
type input "trade"
click at [394, 168] on div "TS TRADE SALE Customer" at bounding box center [490, 167] width 436 height 22
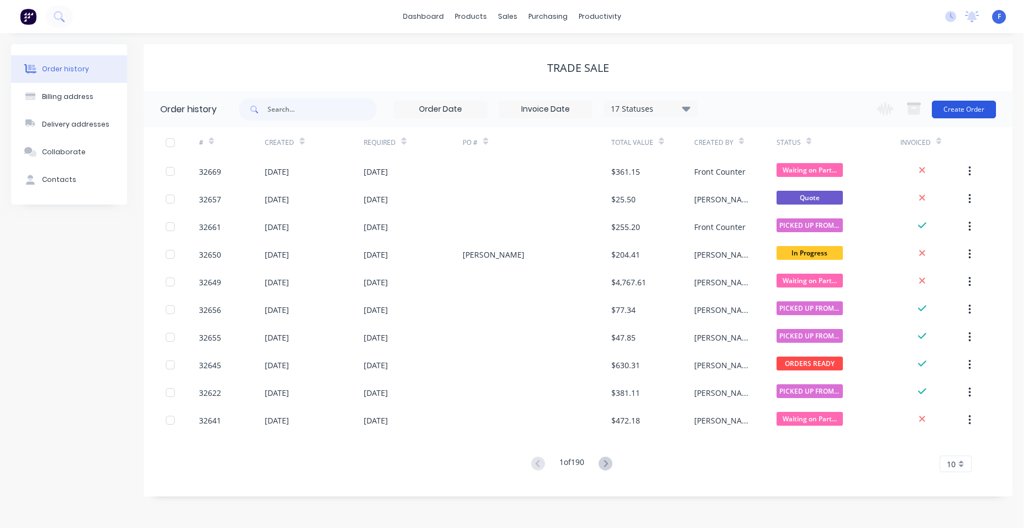
click at [961, 111] on button "Create Order" at bounding box center [964, 110] width 64 height 18
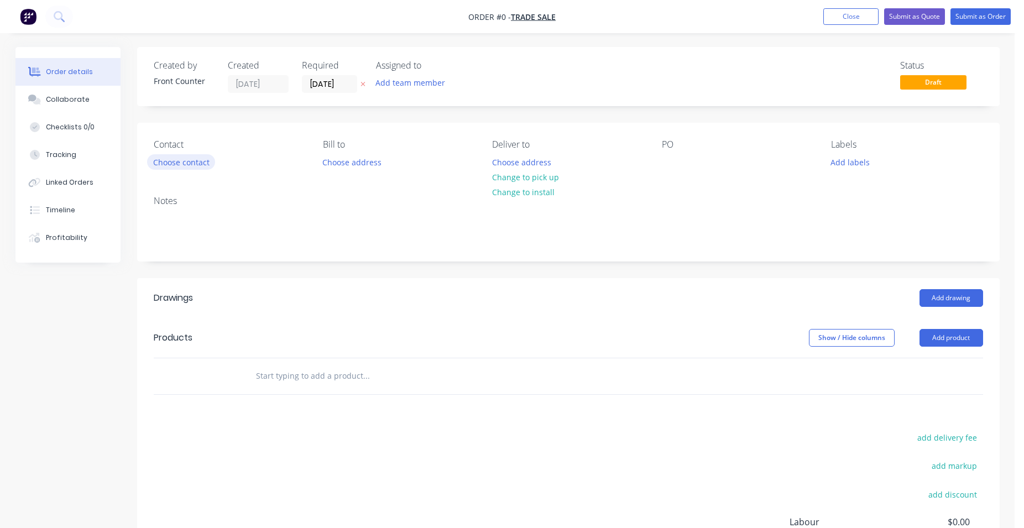
click at [205, 159] on button "Choose contact" at bounding box center [181, 161] width 68 height 15
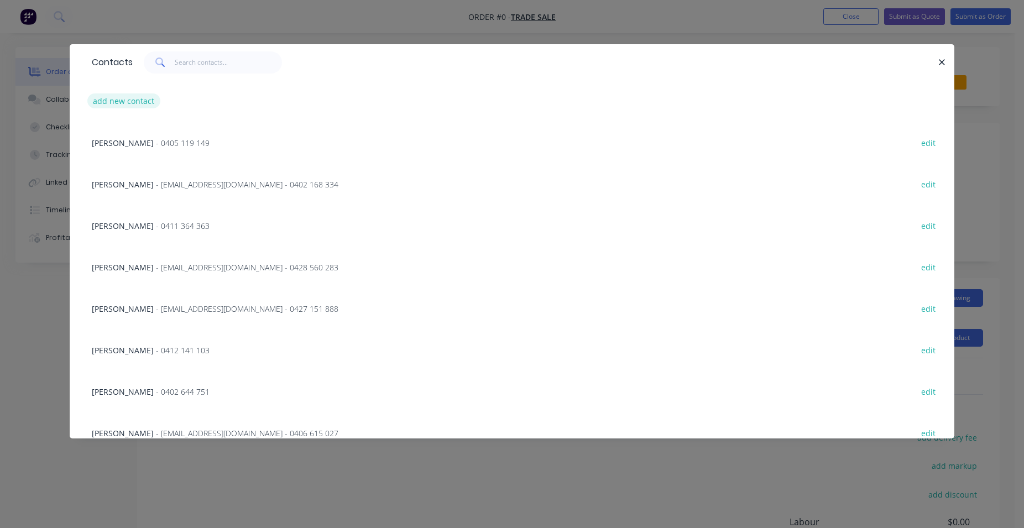
click at [139, 102] on button "add new contact" at bounding box center [123, 100] width 73 height 15
select select "AU"
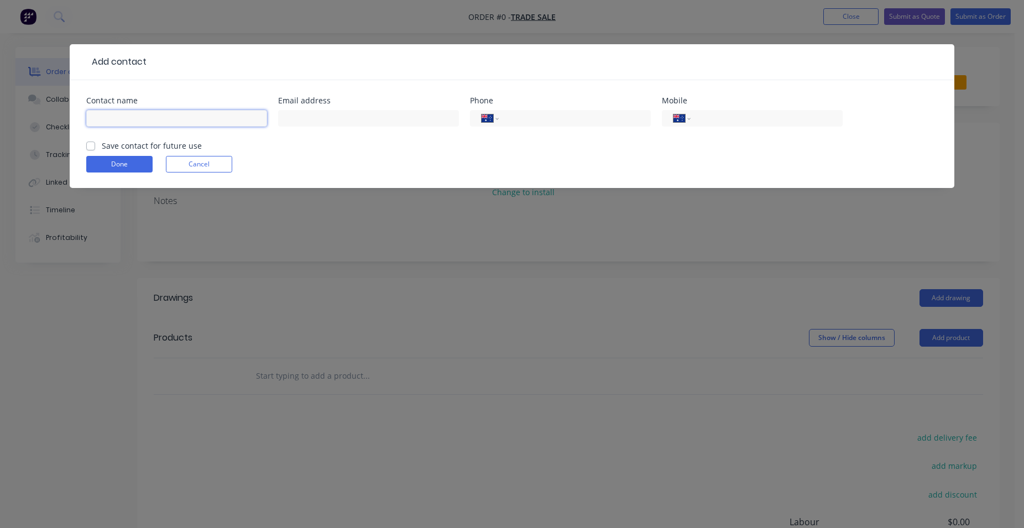
click at [160, 115] on input "text" at bounding box center [176, 118] width 181 height 17
type input "[PERSON_NAME]"
click at [740, 113] on input "tel" at bounding box center [764, 118] width 133 height 13
type input "0404 621 946"
click at [102, 146] on label "Save contact for future use" at bounding box center [152, 146] width 100 height 12
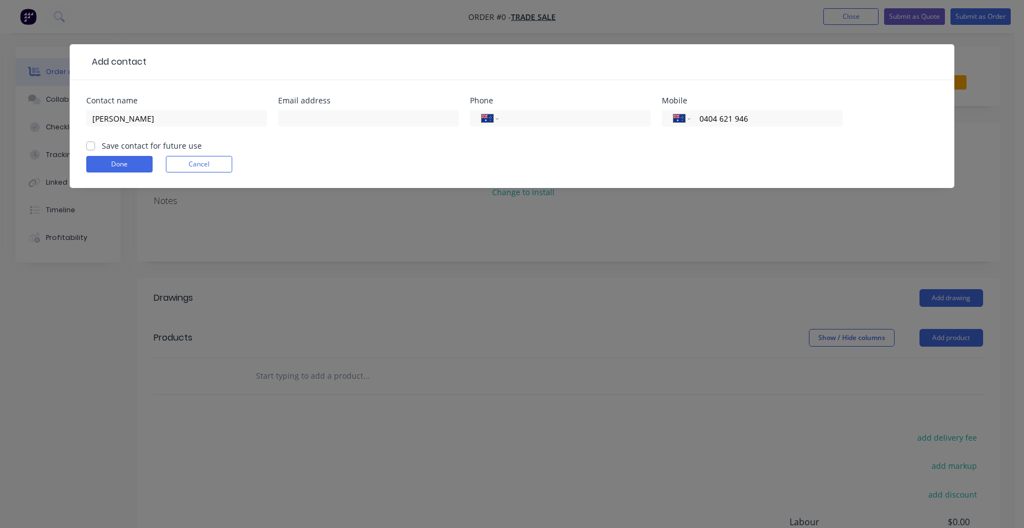
click at [88, 146] on input "Save contact for future use" at bounding box center [90, 145] width 9 height 11
checkbox input "true"
click at [112, 160] on button "Done" at bounding box center [119, 164] width 66 height 17
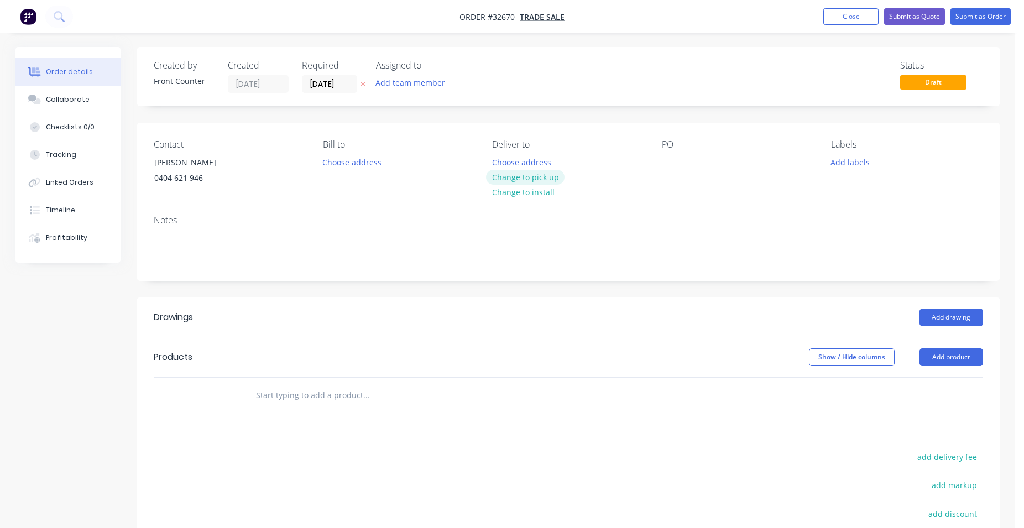
click at [529, 180] on button "Change to pick up" at bounding box center [525, 177] width 78 height 15
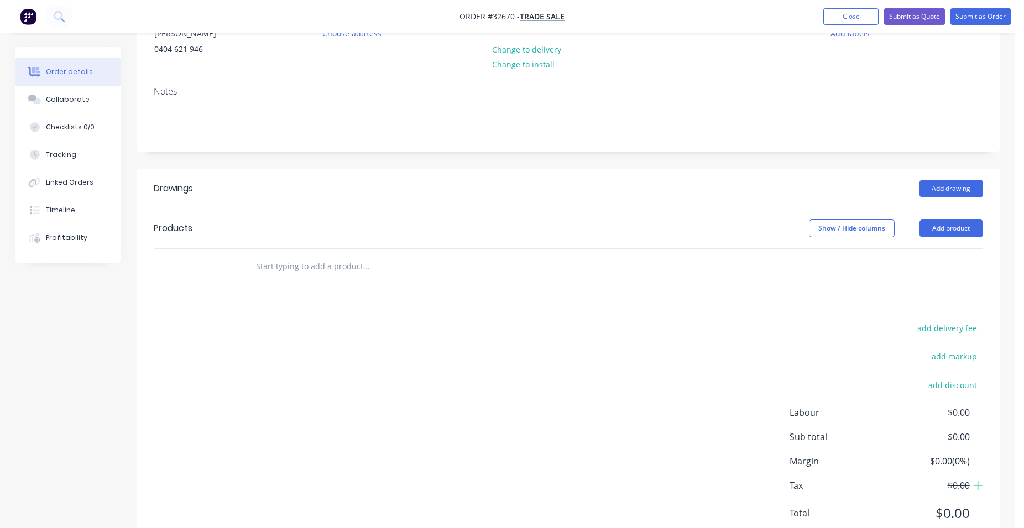
scroll to position [168, 0]
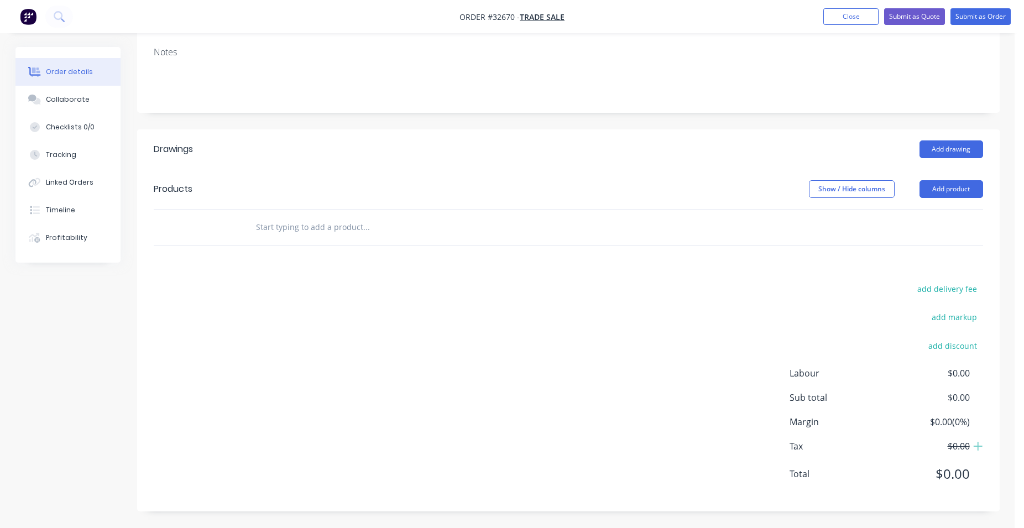
click at [335, 218] on input "text" at bounding box center [365, 227] width 221 height 22
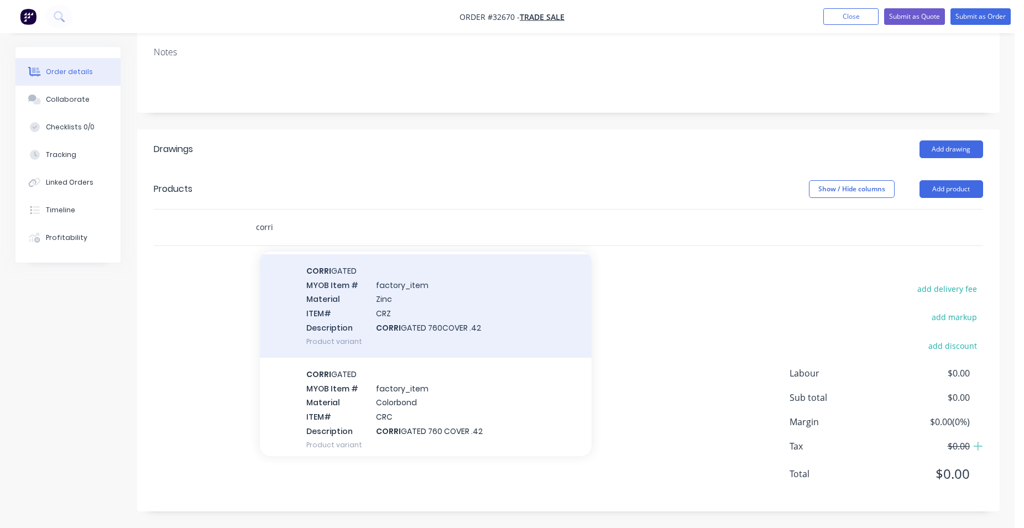
scroll to position [189, 0]
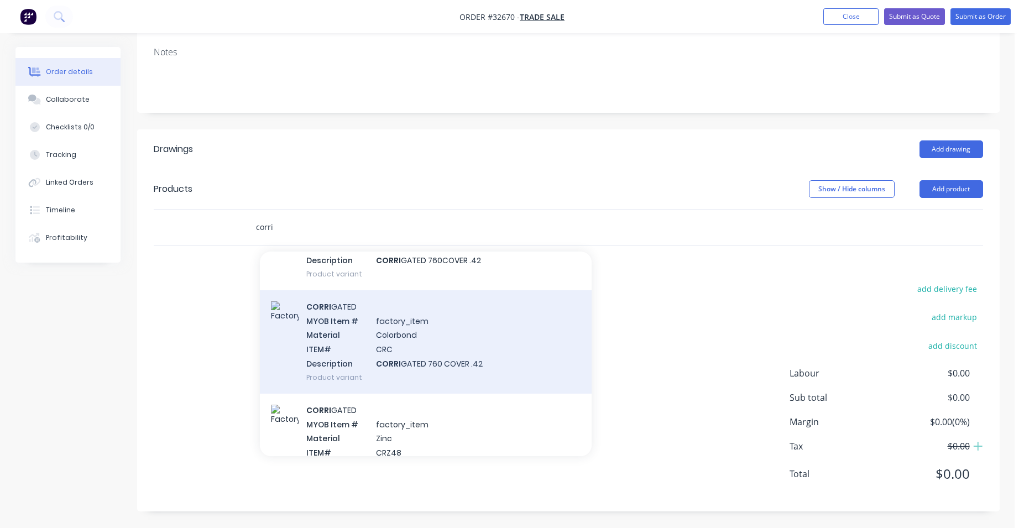
type input "corri"
click at [461, 359] on div "CORRI GATED MYOB Item # factory_item Material Colorbond ITEM# CRC Description C…" at bounding box center [426, 341] width 332 height 103
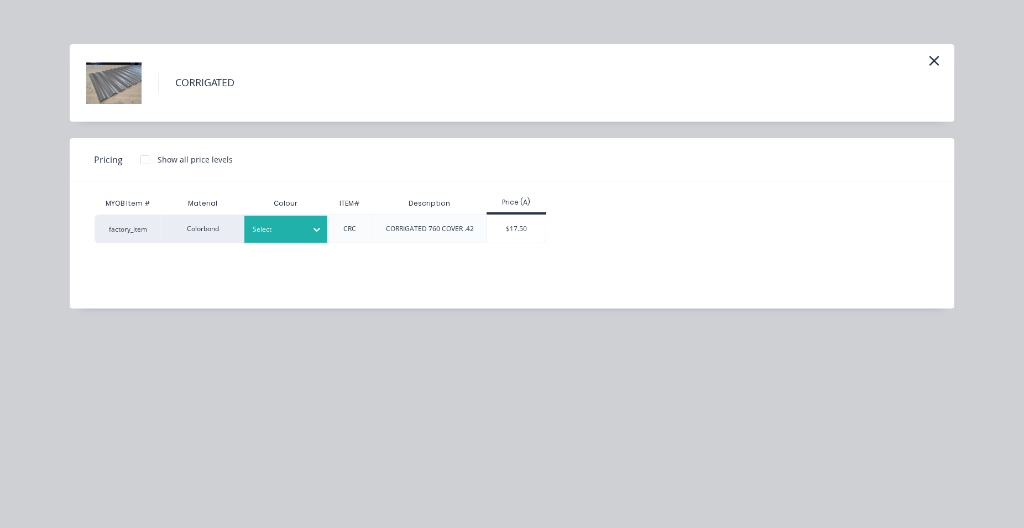
click at [323, 232] on div at bounding box center [317, 230] width 20 height 18
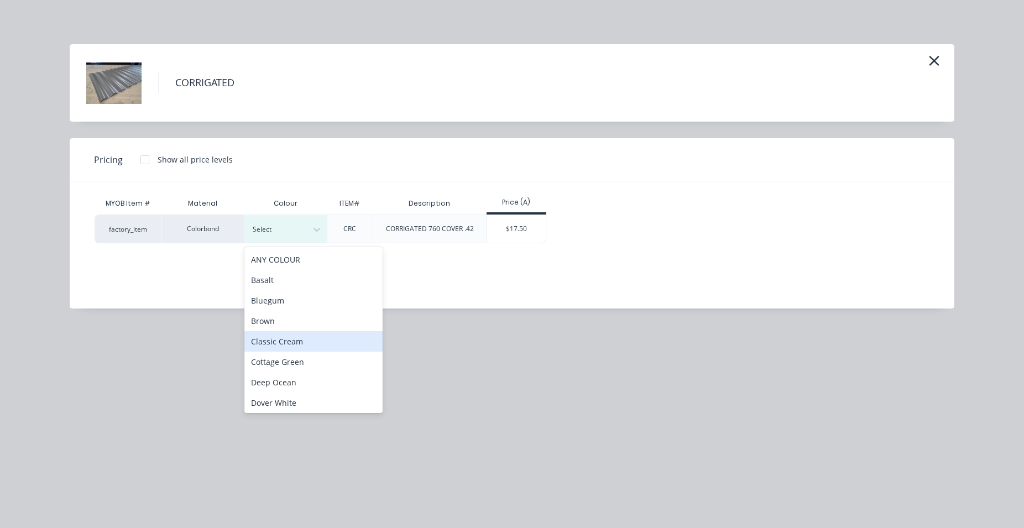
click at [295, 342] on div "Classic Cream" at bounding box center [313, 341] width 138 height 20
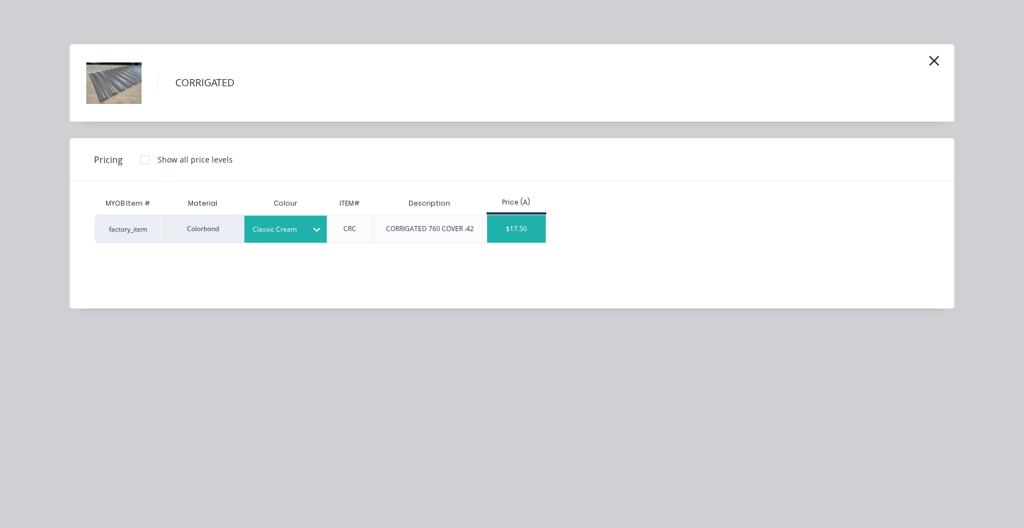
click at [525, 222] on div "$17.50" at bounding box center [516, 229] width 59 height 28
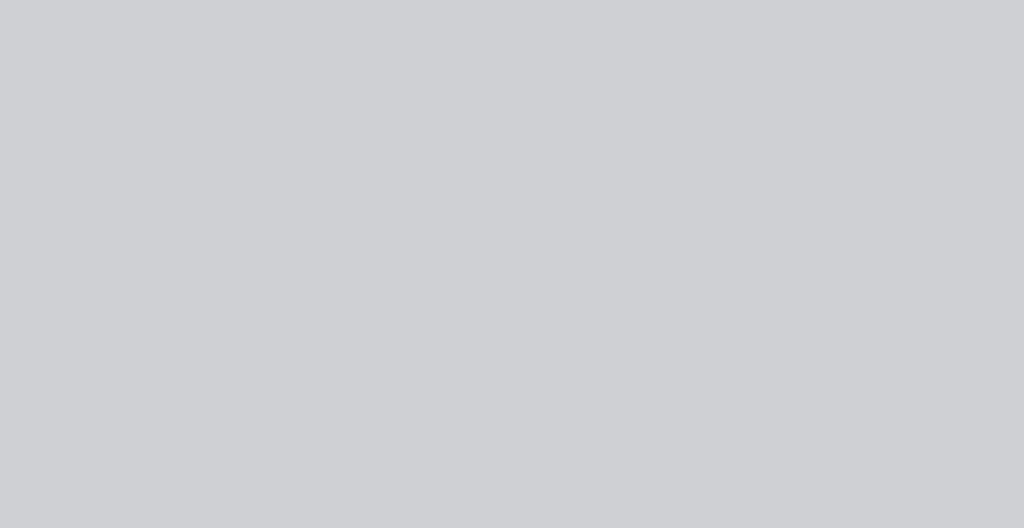
type input "$17.50"
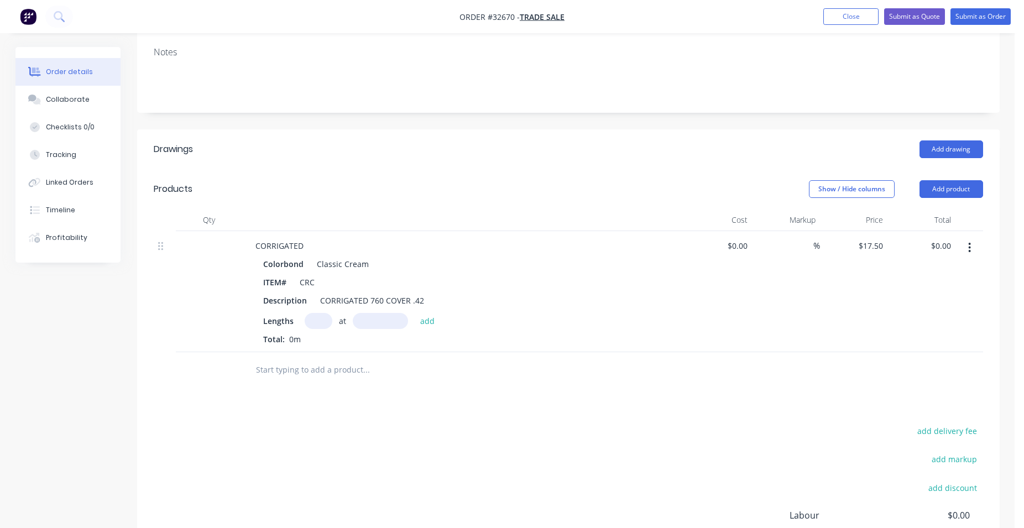
click at [322, 317] on input "text" at bounding box center [319, 321] width 28 height 16
type input "6"
type input "1800"
click at [415, 313] on button "add" at bounding box center [428, 320] width 26 height 15
type input "$189.00"
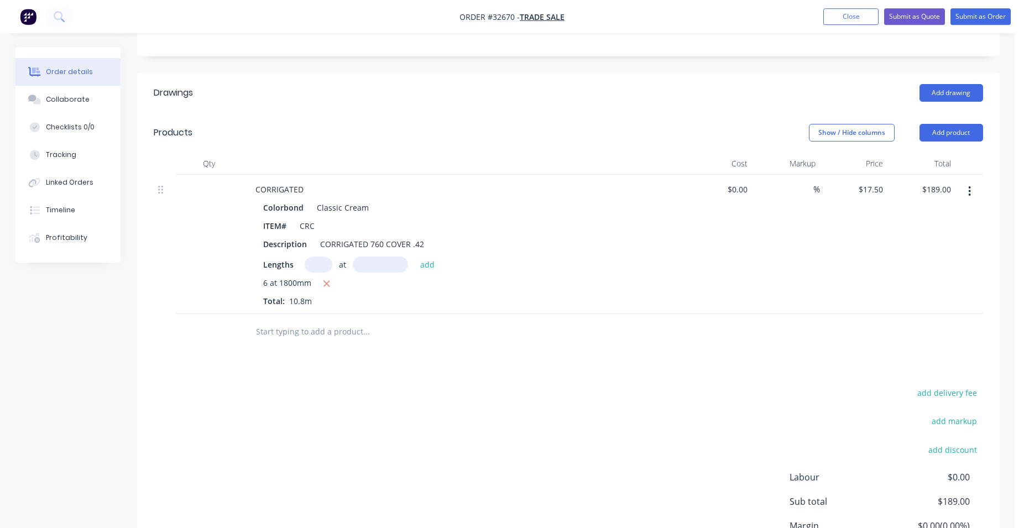
scroll to position [0, 0]
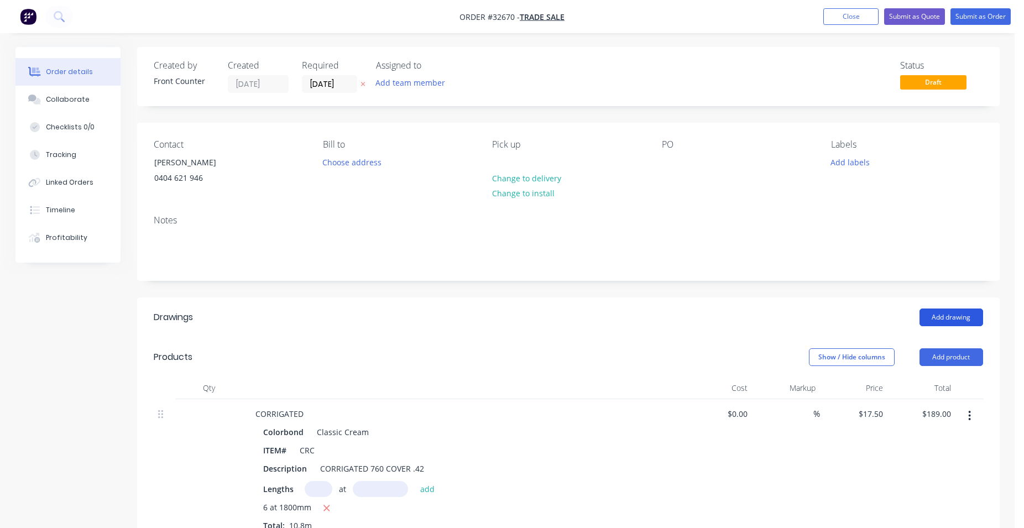
click at [952, 320] on button "Add drawing" at bounding box center [951, 317] width 64 height 18
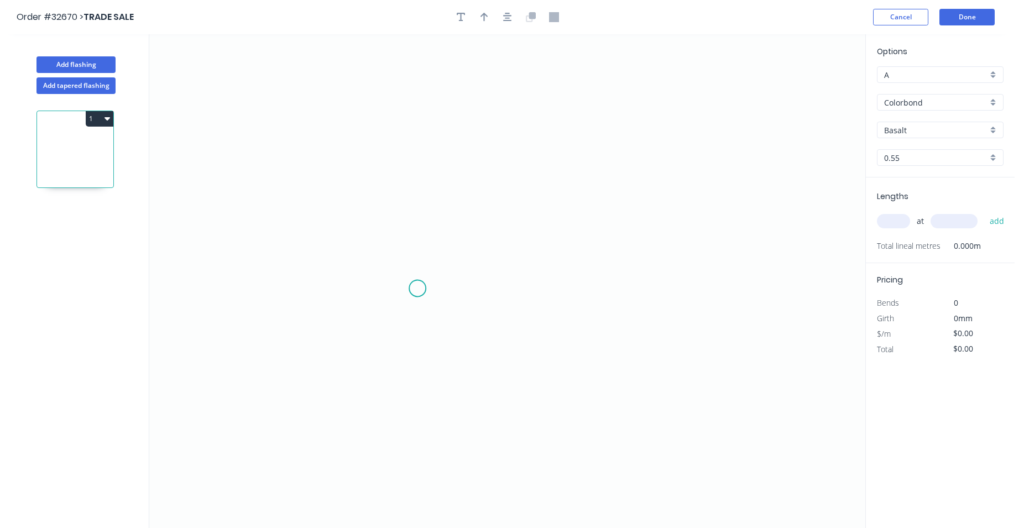
click at [417, 288] on icon "0" at bounding box center [507, 281] width 716 height 494
click at [413, 124] on icon "0" at bounding box center [507, 281] width 716 height 494
click at [565, 128] on icon "0 ?" at bounding box center [507, 281] width 716 height 494
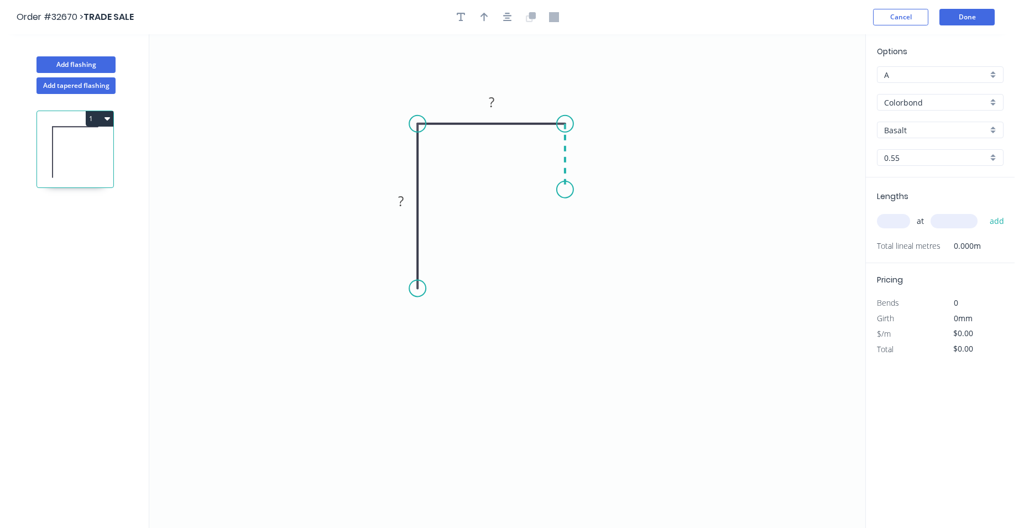
click at [560, 189] on icon "0 ? ?" at bounding box center [507, 281] width 716 height 494
click at [623, 222] on div "Crush & Fold" at bounding box center [623, 227] width 111 height 23
click at [596, 228] on div "Flip bend" at bounding box center [623, 232] width 111 height 23
click at [589, 151] on rect at bounding box center [581, 151] width 22 height 15
drag, startPoint x: 564, startPoint y: 191, endPoint x: 560, endPoint y: 214, distance: 23.6
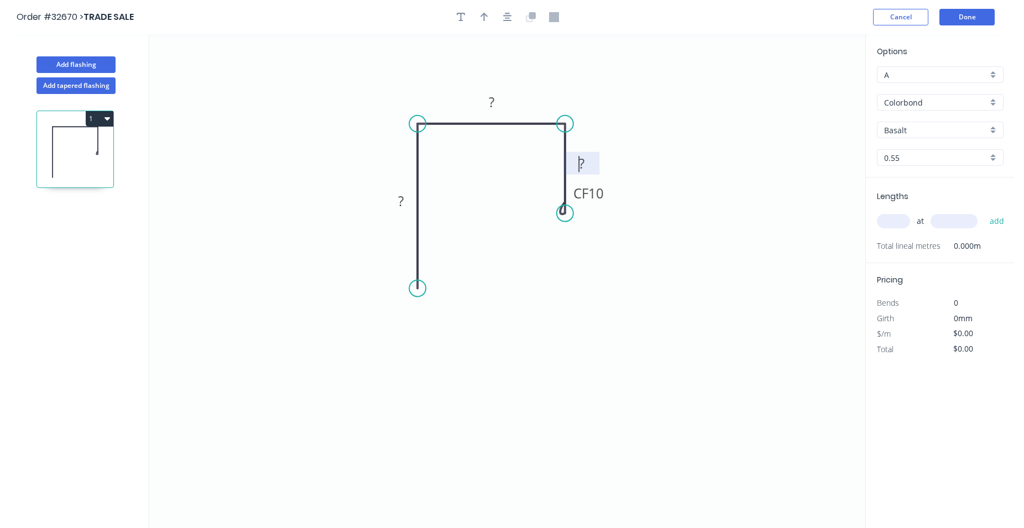
click at [560, 214] on circle at bounding box center [565, 213] width 17 height 17
click at [580, 159] on tspan "?" at bounding box center [582, 163] width 6 height 18
type input "$9.97"
click at [511, 17] on icon "button" at bounding box center [507, 17] width 9 height 10
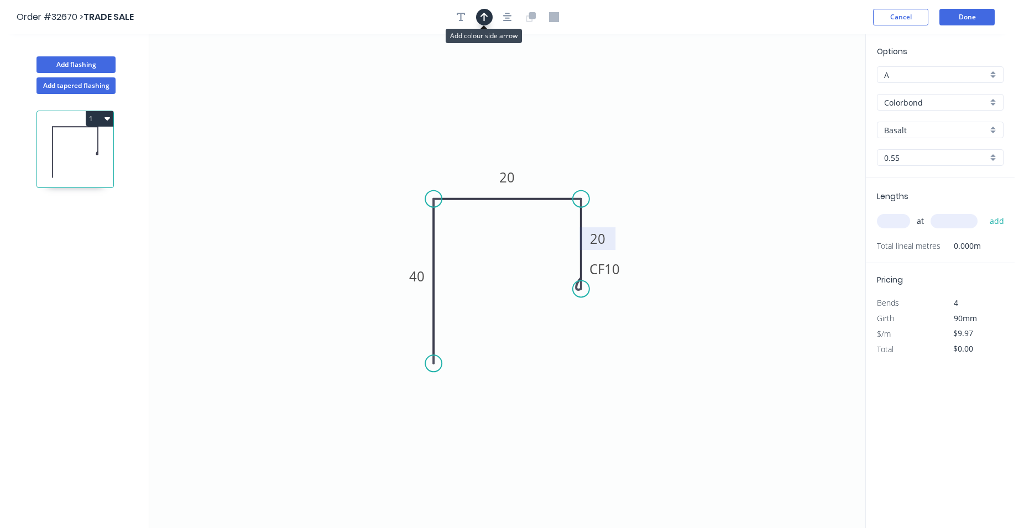
click at [484, 20] on icon "button" at bounding box center [484, 17] width 8 height 9
drag, startPoint x: 808, startPoint y: 85, endPoint x: 564, endPoint y: 157, distance: 254.3
click at [562, 157] on icon at bounding box center [557, 147] width 10 height 35
drag, startPoint x: 997, startPoint y: 128, endPoint x: 984, endPoint y: 134, distance: 13.6
click at [995, 127] on div "Basalt" at bounding box center [940, 130] width 127 height 17
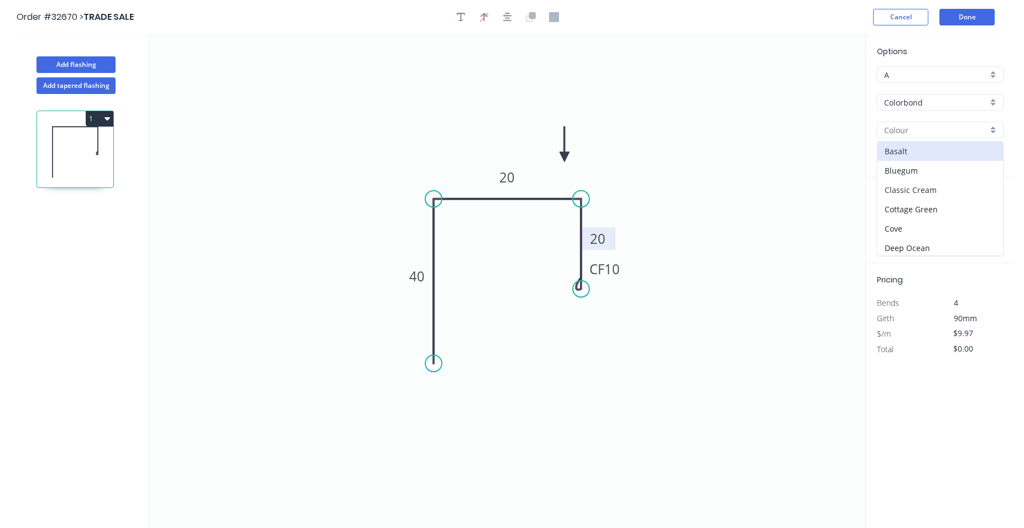
click at [936, 182] on div "Classic Cream" at bounding box center [939, 189] width 125 height 19
type input "Classic Cream"
click at [903, 216] on input "text" at bounding box center [893, 221] width 33 height 14
type input "1"
type input "4380"
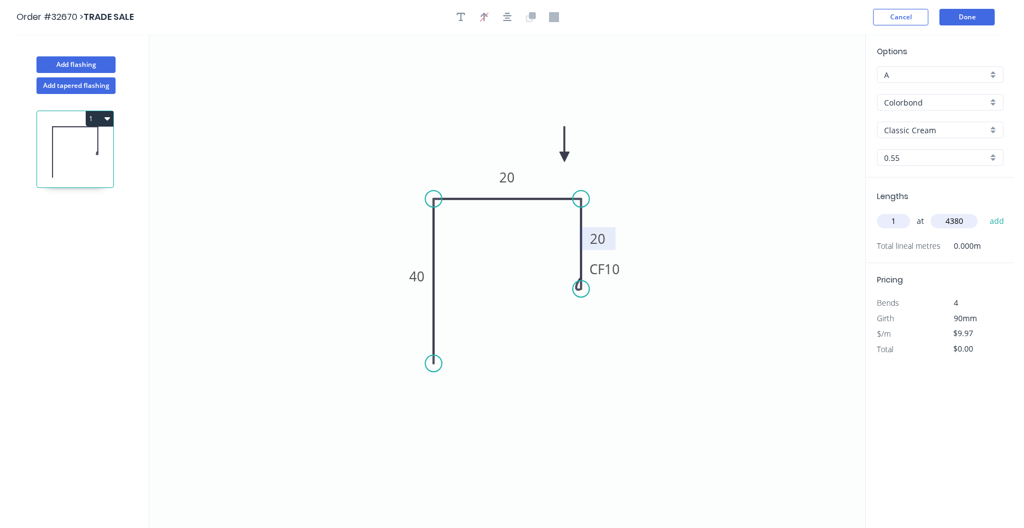
click at [984, 212] on button "add" at bounding box center [997, 221] width 26 height 19
type input "$43.67"
click at [954, 15] on button "Done" at bounding box center [966, 17] width 55 height 17
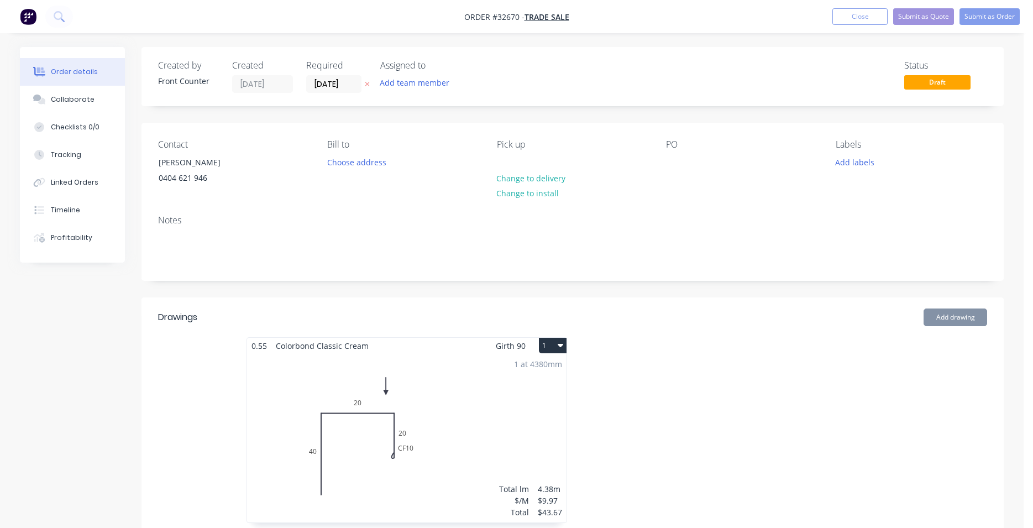
type input "$17.50"
type input "$189.00"
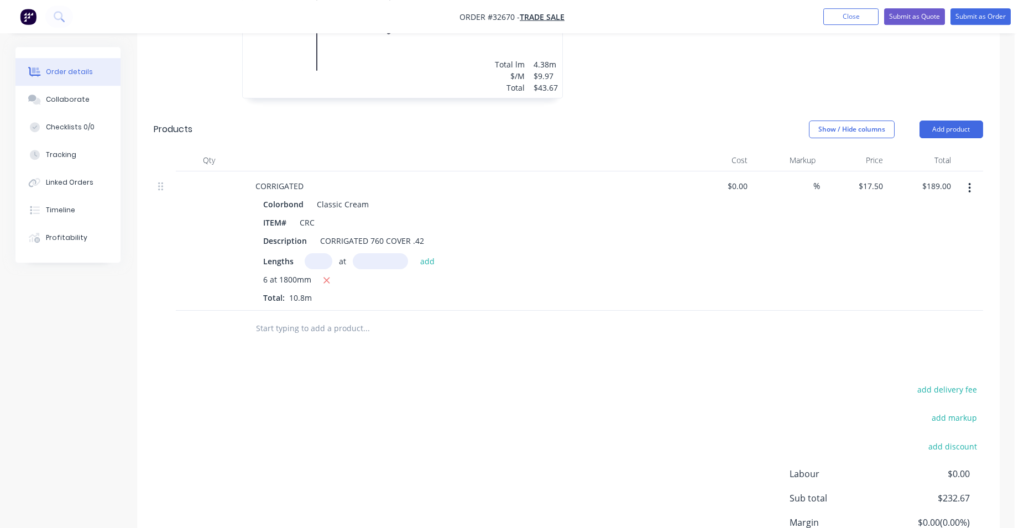
scroll to position [451, 0]
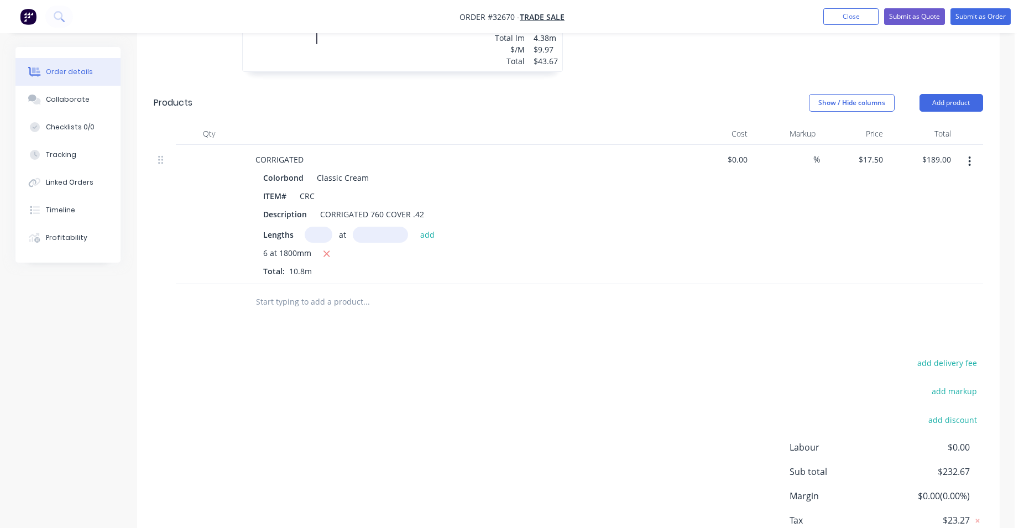
click at [311, 308] on input "text" at bounding box center [365, 302] width 221 height 22
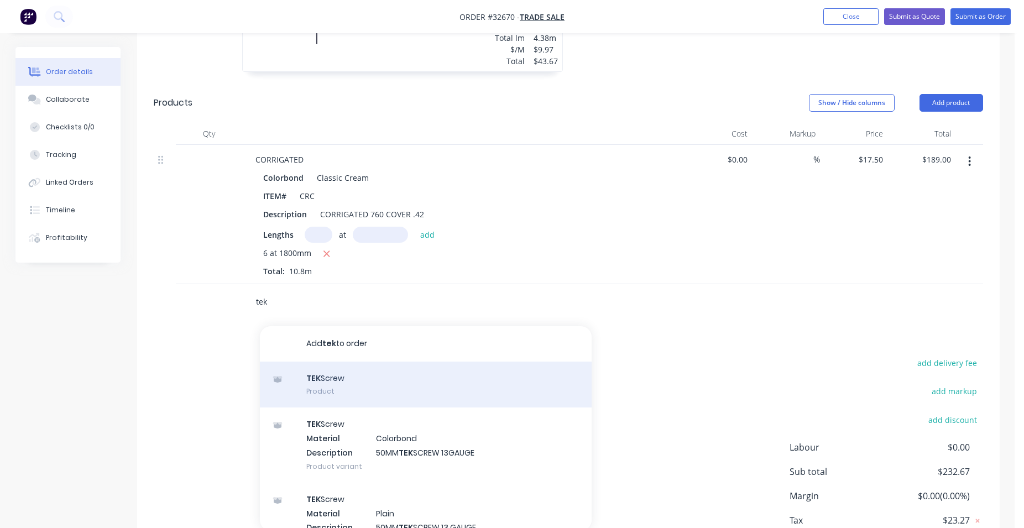
type input "tek"
click at [328, 377] on div "TEK Screw Product" at bounding box center [426, 384] width 332 height 46
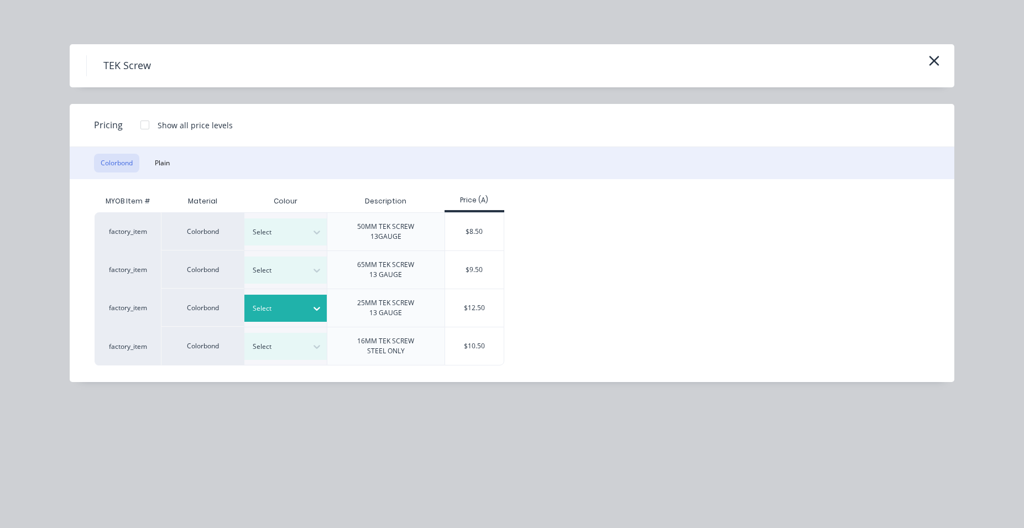
click at [319, 310] on icon at bounding box center [316, 308] width 11 height 11
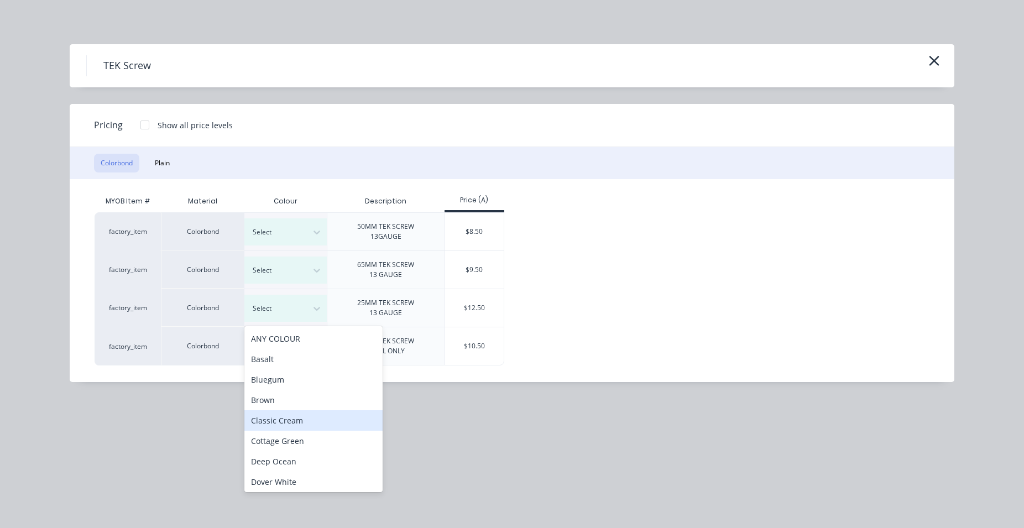
click at [281, 419] on div "Classic Cream" at bounding box center [313, 420] width 138 height 20
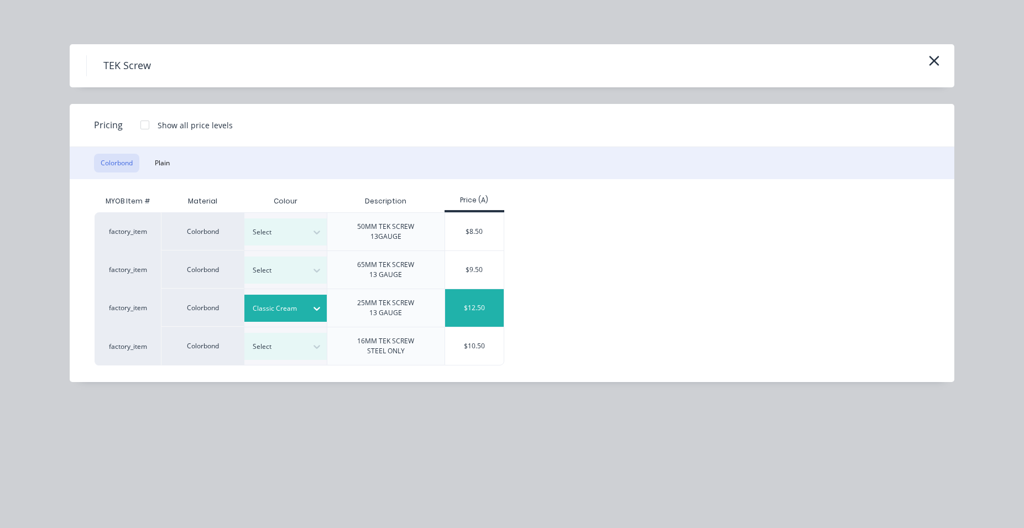
click at [478, 309] on div "$12.50" at bounding box center [474, 308] width 59 height 38
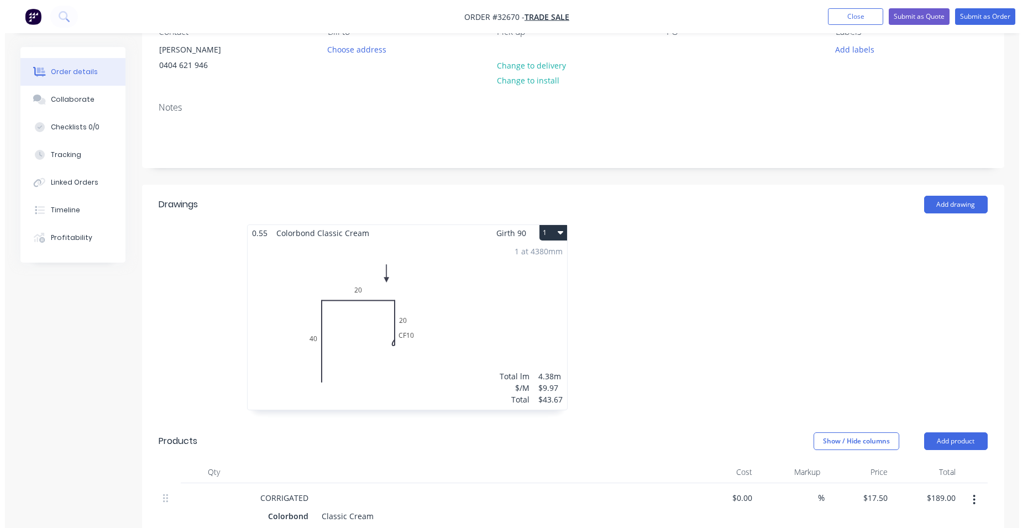
scroll to position [0, 0]
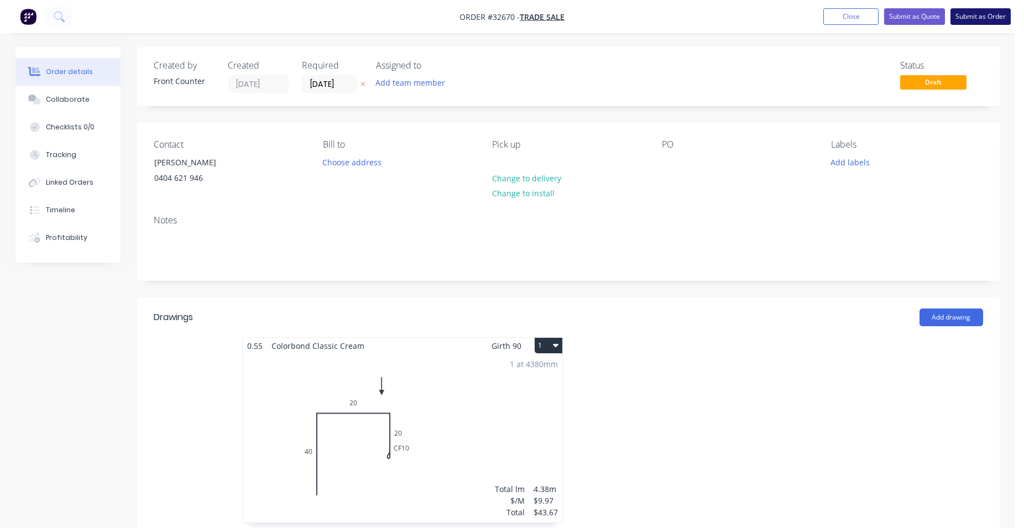
click at [977, 19] on button "Submit as Order" at bounding box center [980, 16] width 60 height 17
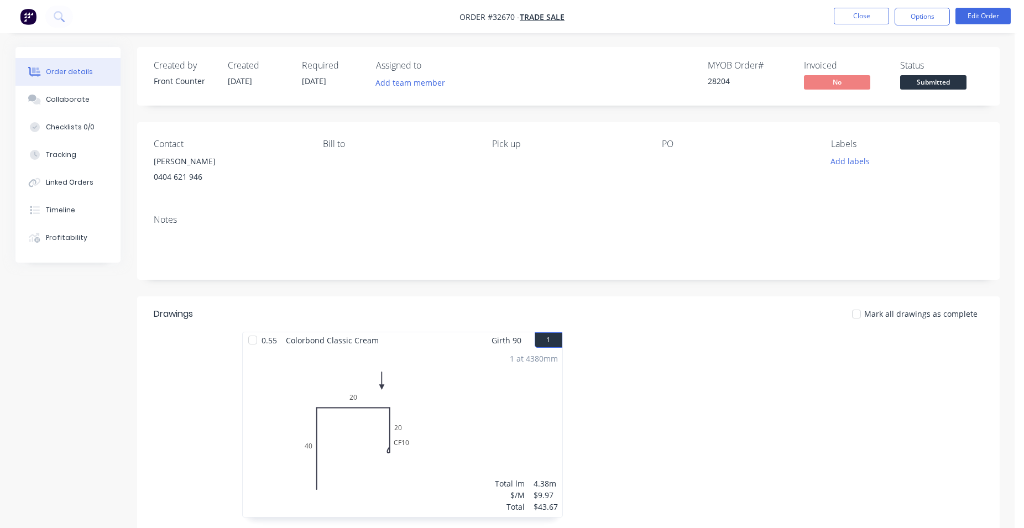
click at [945, 81] on span "Submitted" at bounding box center [933, 82] width 66 height 14
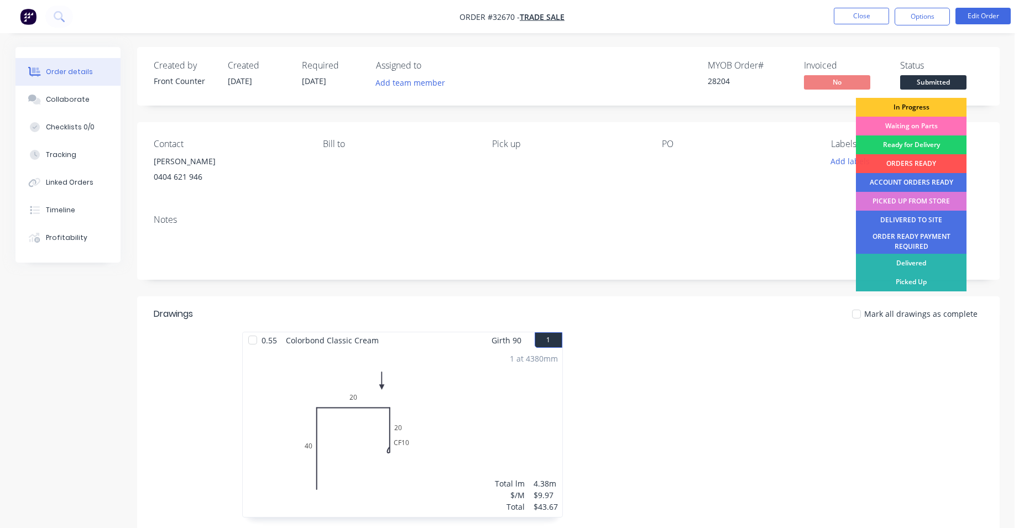
click at [923, 106] on div "In Progress" at bounding box center [911, 107] width 111 height 19
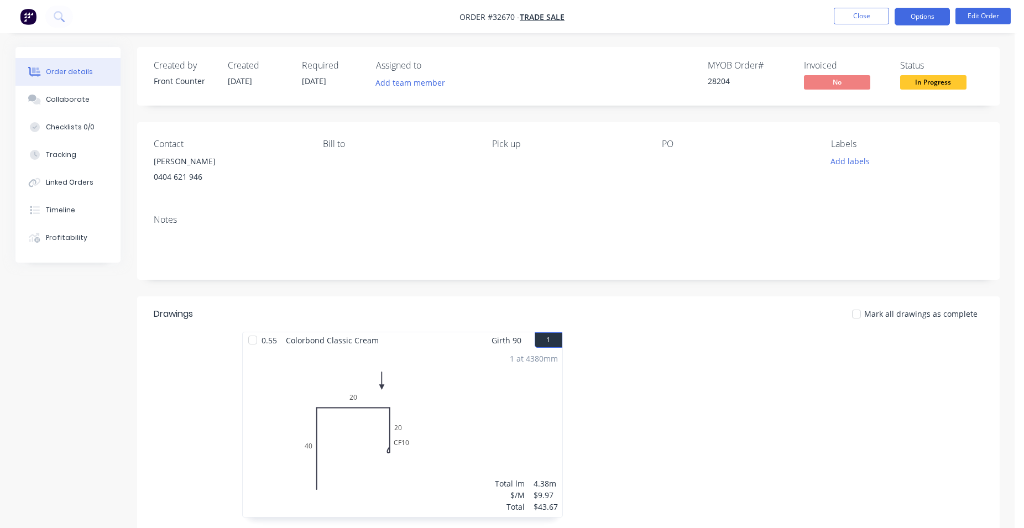
click at [931, 18] on button "Options" at bounding box center [921, 17] width 55 height 18
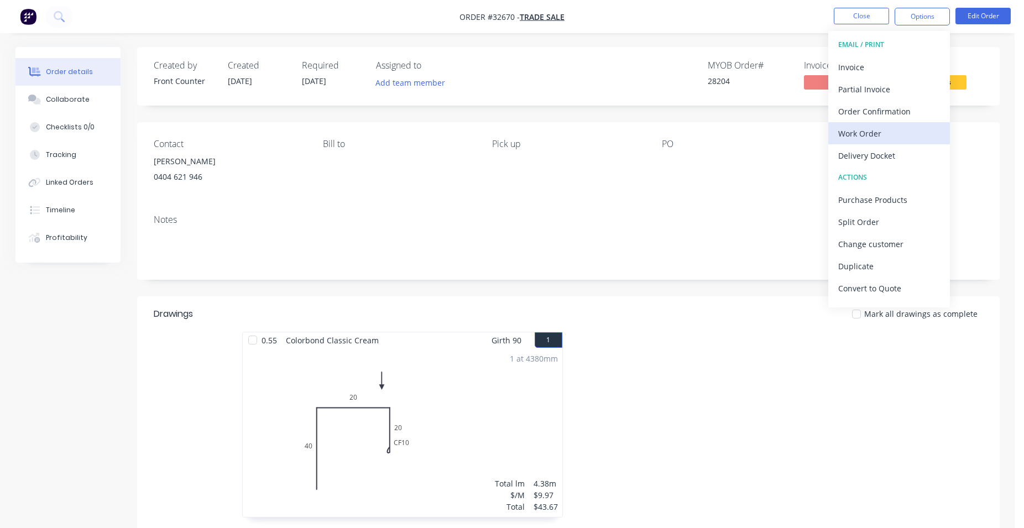
click at [881, 125] on div "Work Order" at bounding box center [889, 133] width 102 height 16
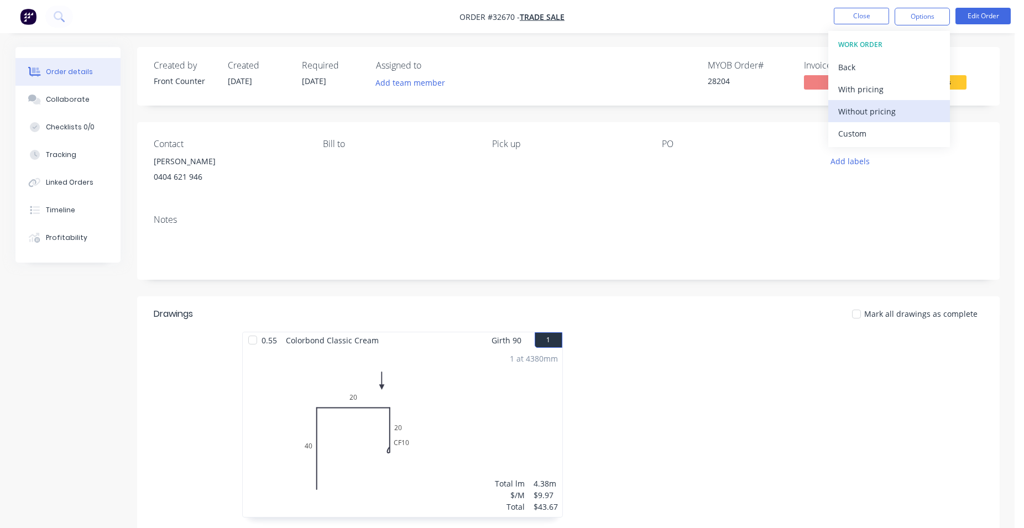
click at [895, 101] on button "Without pricing" at bounding box center [889, 111] width 122 height 22
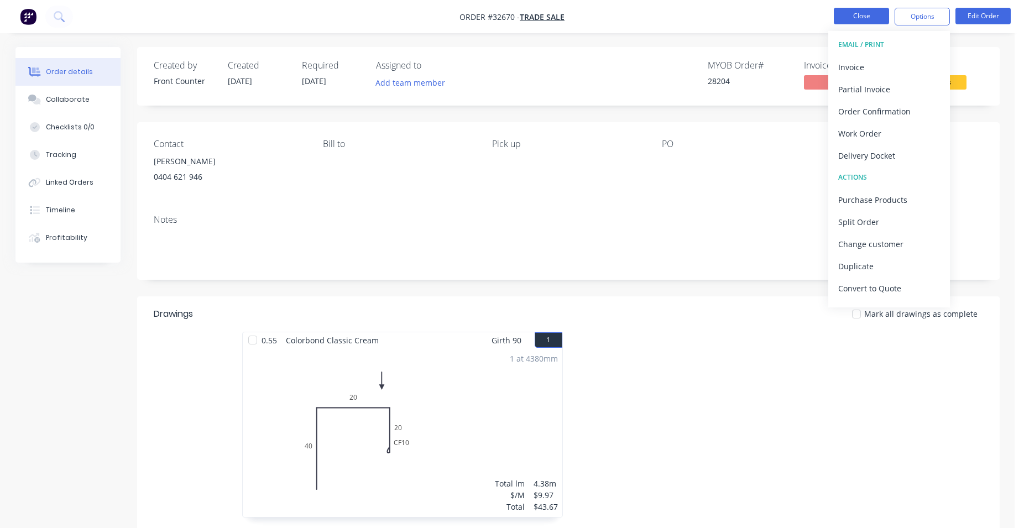
click at [871, 15] on button "Close" at bounding box center [860, 16] width 55 height 17
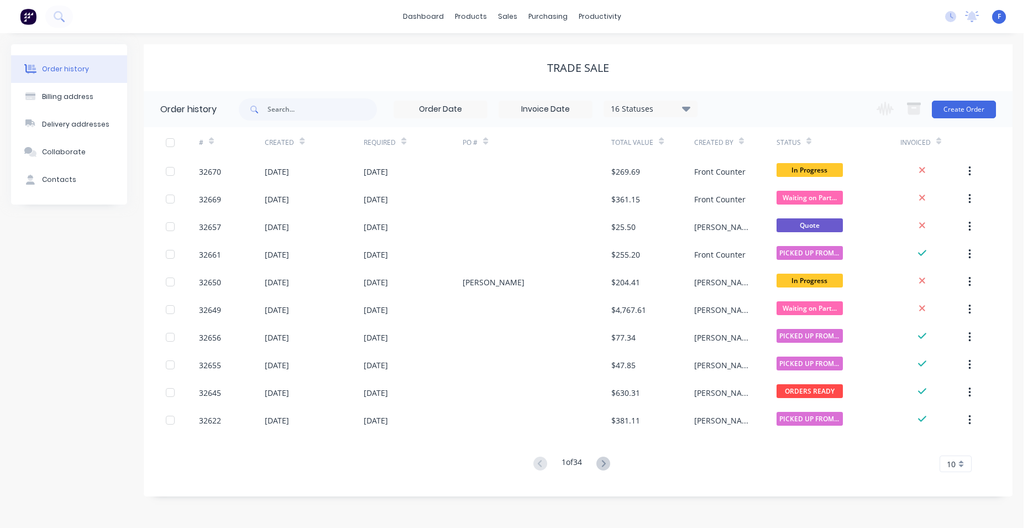
click at [25, 19] on img at bounding box center [28, 16] width 17 height 17
